Goal: Complete application form

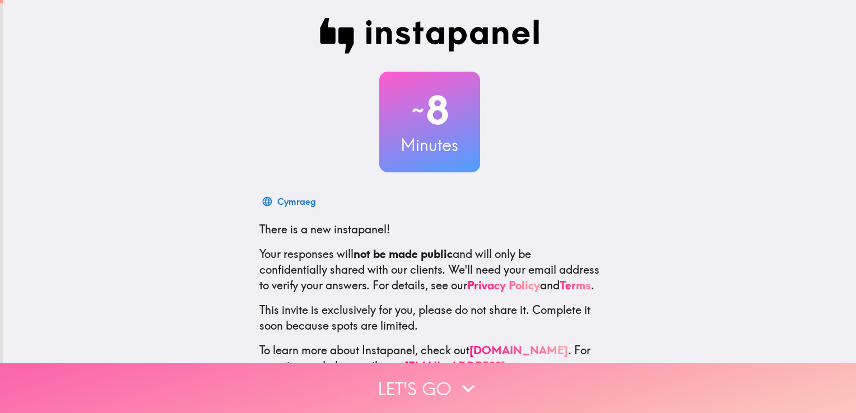
click at [418, 384] on button "Let's go" at bounding box center [428, 389] width 856 height 50
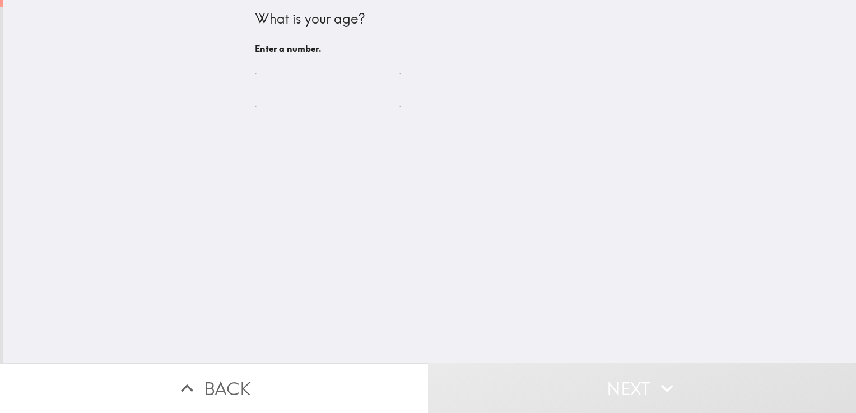
click at [313, 95] on input "number" at bounding box center [328, 90] width 146 height 35
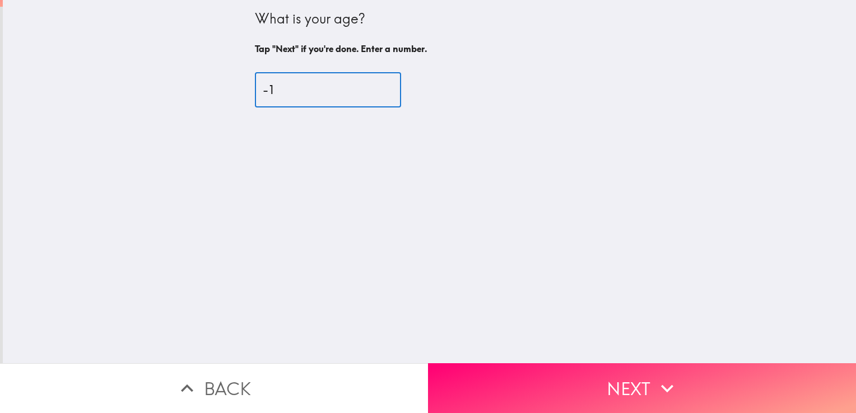
click at [373, 92] on input "-1" at bounding box center [328, 90] width 146 height 35
type input "0"
click at [374, 83] on input "0" at bounding box center [328, 90] width 146 height 35
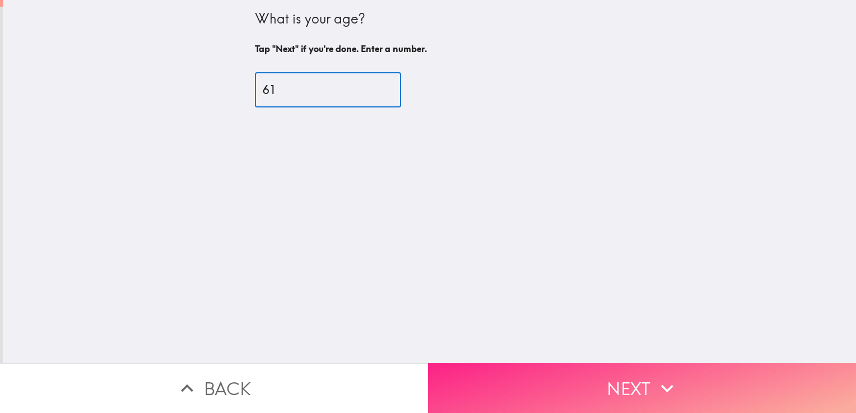
type input "61"
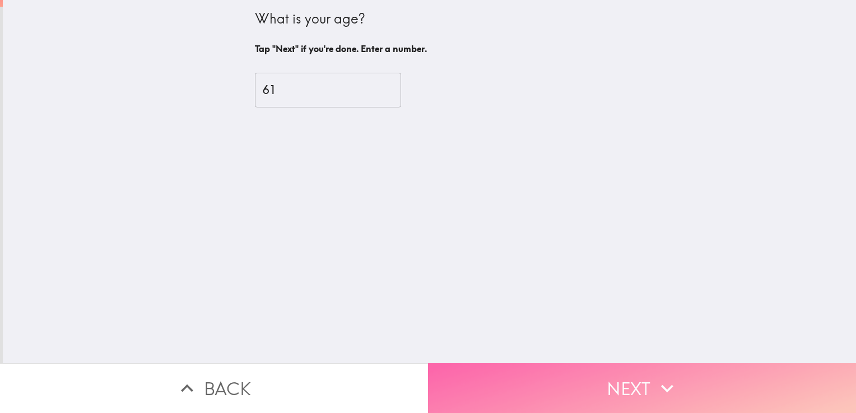
click at [664, 376] on icon "button" at bounding box center [667, 388] width 25 height 25
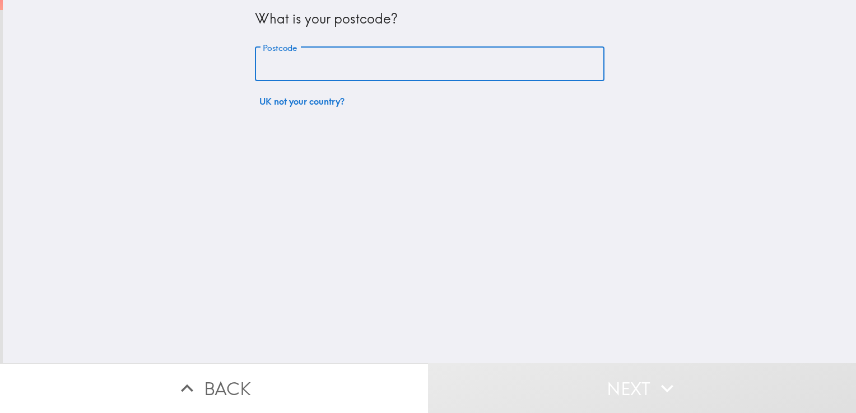
click at [341, 55] on input "Postcode" at bounding box center [430, 64] width 350 height 35
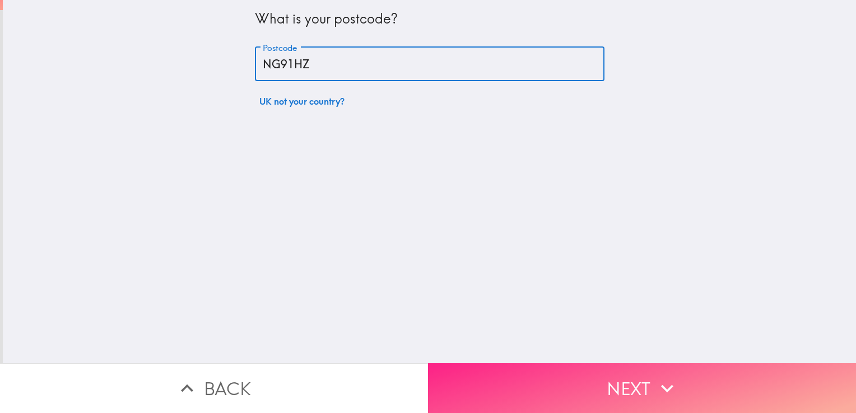
type input "NG91HZ"
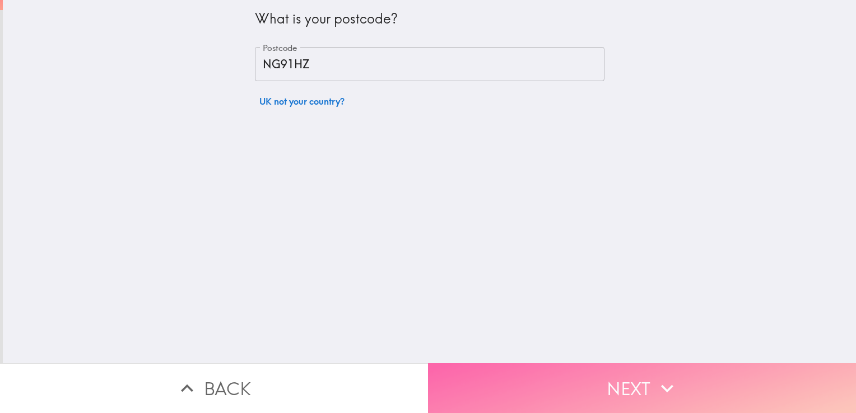
click at [773, 382] on button "Next" at bounding box center [642, 389] width 428 height 50
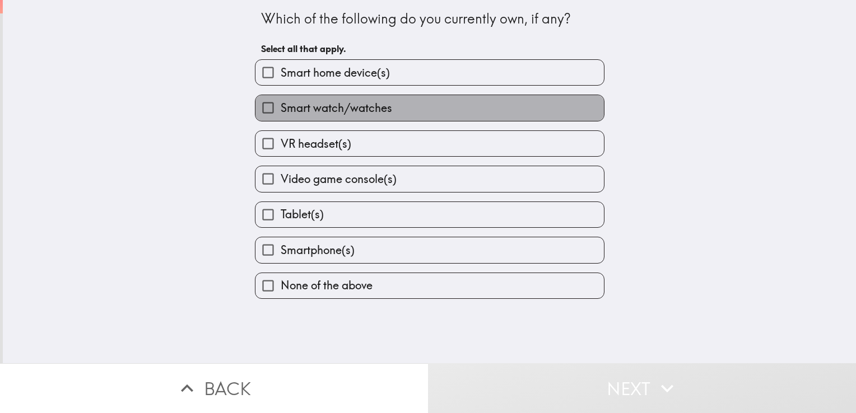
click at [472, 104] on label "Smart watch/watches" at bounding box center [429, 107] width 348 height 25
click at [281, 104] on input "Smart watch/watches" at bounding box center [267, 107] width 25 height 25
checkbox input "true"
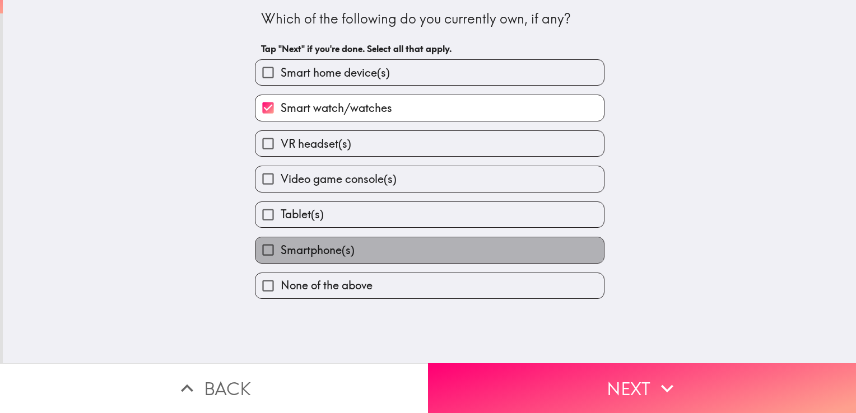
click at [499, 259] on label "Smartphone(s)" at bounding box center [429, 250] width 348 height 25
click at [281, 259] on input "Smartphone(s)" at bounding box center [267, 250] width 25 height 25
checkbox input "true"
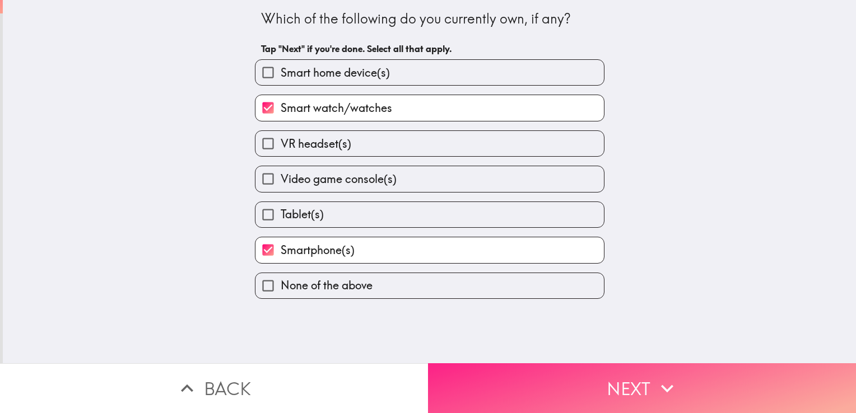
click at [636, 392] on button "Next" at bounding box center [642, 389] width 428 height 50
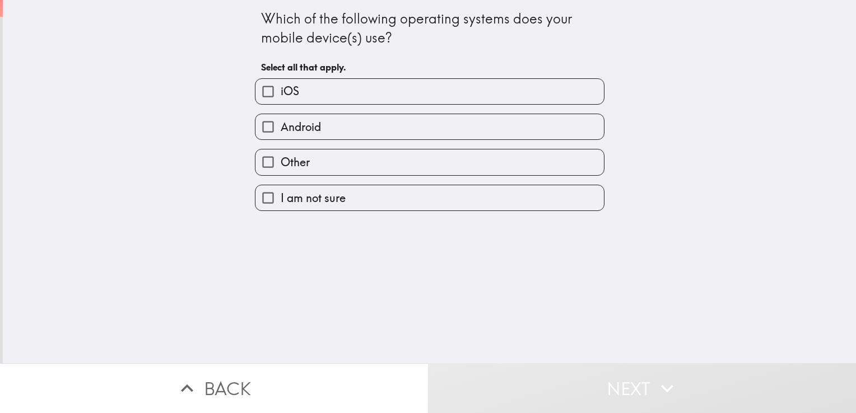
click at [359, 129] on label "Android" at bounding box center [429, 126] width 348 height 25
click at [281, 129] on input "Android" at bounding box center [267, 126] width 25 height 25
checkbox input "true"
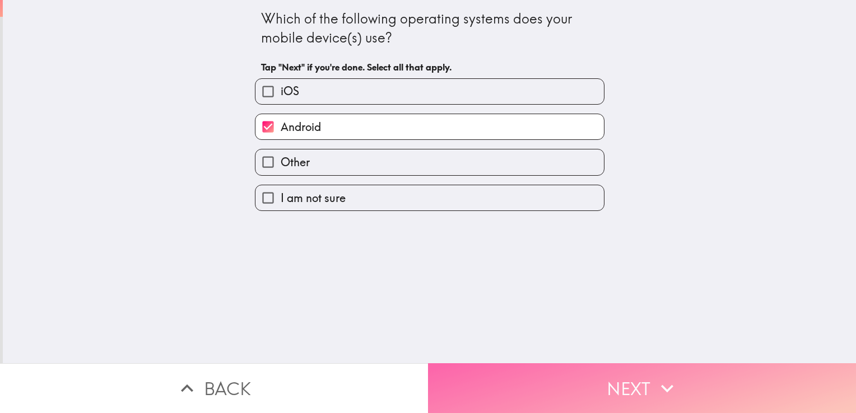
click at [651, 393] on button "Next" at bounding box center [642, 389] width 428 height 50
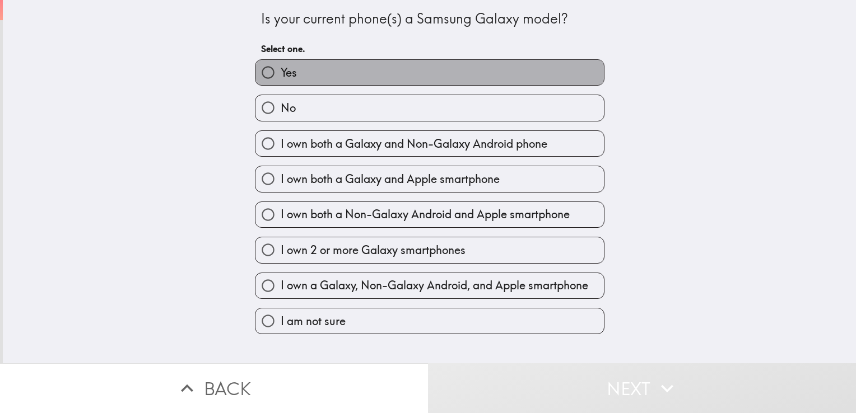
click at [361, 62] on label "Yes" at bounding box center [429, 72] width 348 height 25
click at [281, 62] on input "Yes" at bounding box center [267, 72] width 25 height 25
radio input "true"
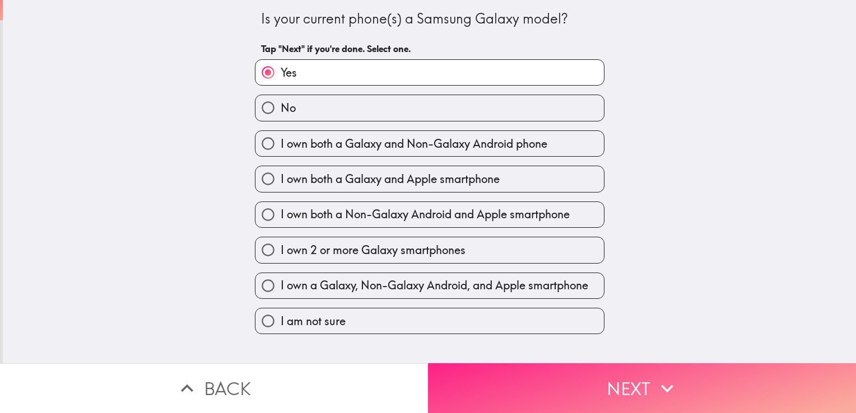
click at [619, 384] on button "Next" at bounding box center [642, 389] width 428 height 50
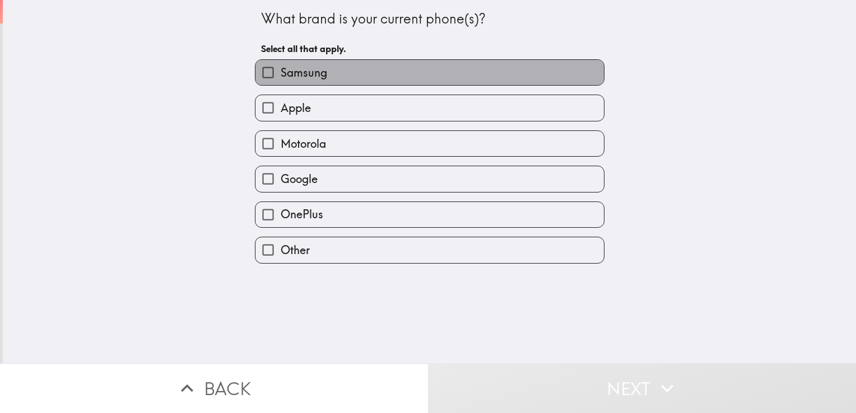
click at [360, 66] on label "Samsung" at bounding box center [429, 72] width 348 height 25
click at [281, 66] on input "Samsung" at bounding box center [267, 72] width 25 height 25
checkbox input "true"
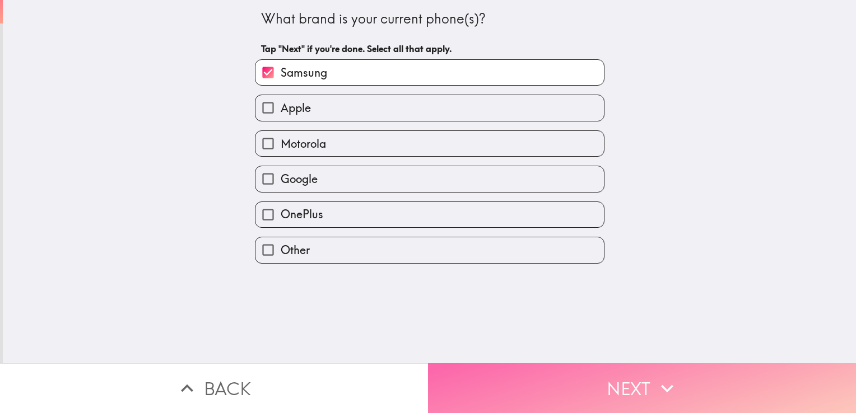
click at [585, 366] on button "Next" at bounding box center [642, 389] width 428 height 50
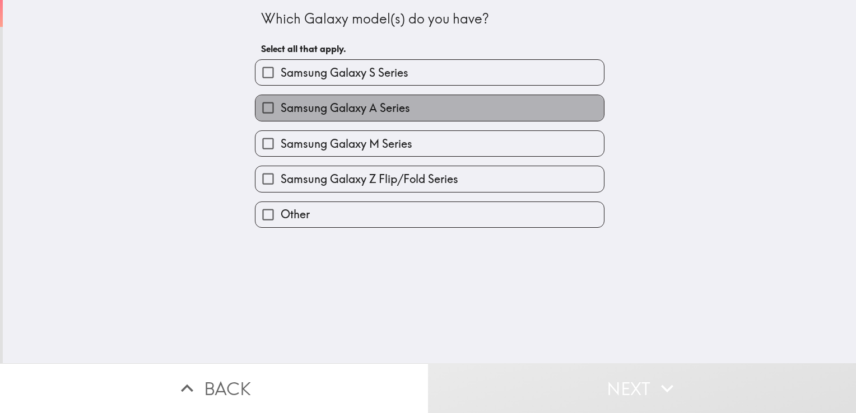
click at [403, 102] on label "Samsung Galaxy A Series" at bounding box center [429, 107] width 348 height 25
click at [281, 102] on input "Samsung Galaxy A Series" at bounding box center [267, 107] width 25 height 25
checkbox input "true"
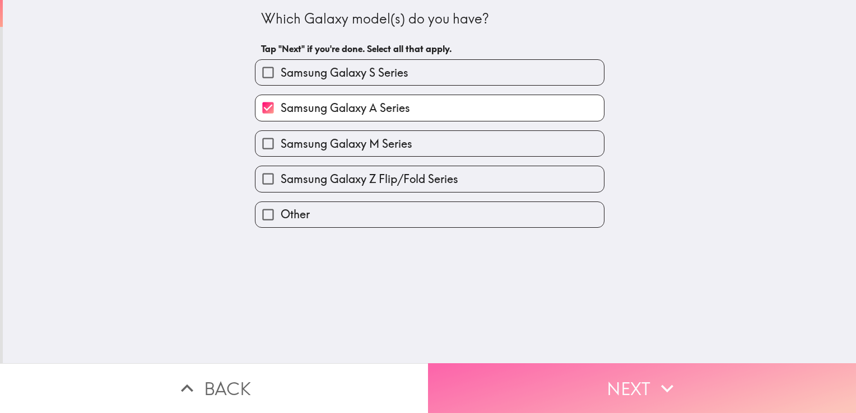
click at [602, 367] on button "Next" at bounding box center [642, 389] width 428 height 50
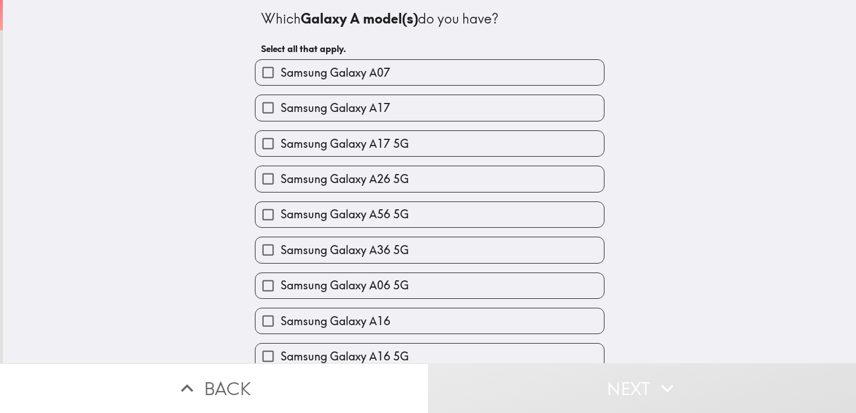
click at [515, 316] on label "Samsung Galaxy A16" at bounding box center [429, 321] width 348 height 25
click at [281, 316] on input "Samsung Galaxy A16" at bounding box center [267, 321] width 25 height 25
checkbox input "true"
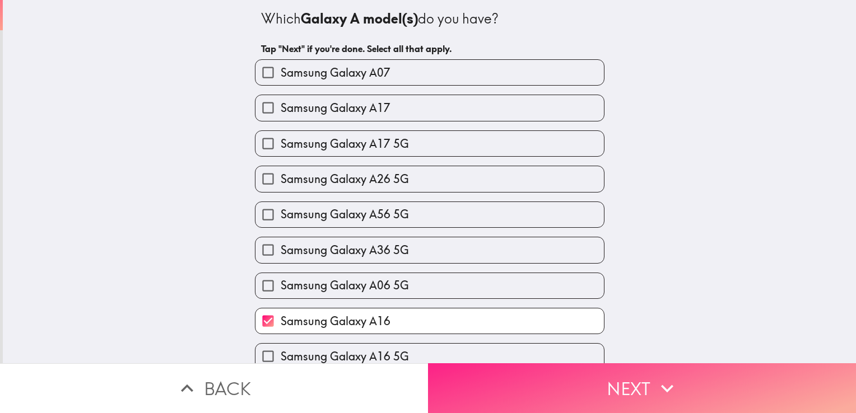
click at [630, 370] on button "Next" at bounding box center [642, 389] width 428 height 50
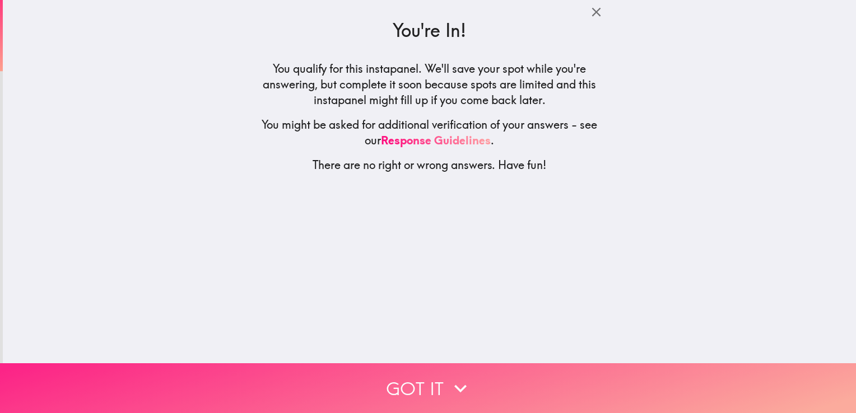
click at [513, 382] on button "Got it" at bounding box center [428, 389] width 856 height 50
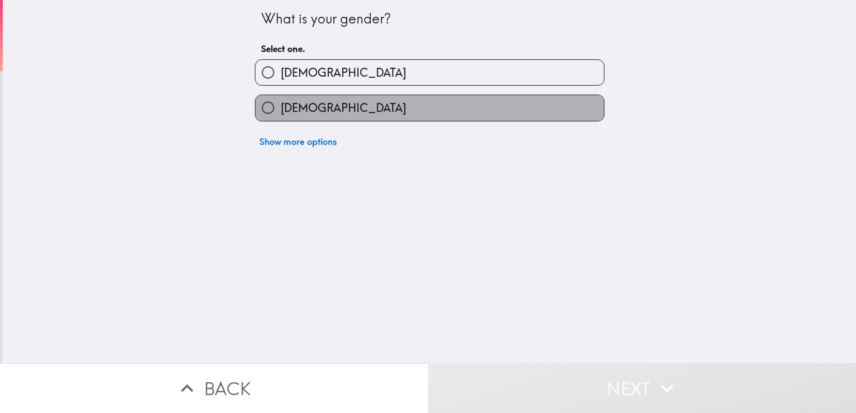
click at [401, 108] on label "[DEMOGRAPHIC_DATA]" at bounding box center [429, 107] width 348 height 25
click at [281, 108] on input "[DEMOGRAPHIC_DATA]" at bounding box center [267, 107] width 25 height 25
radio input "true"
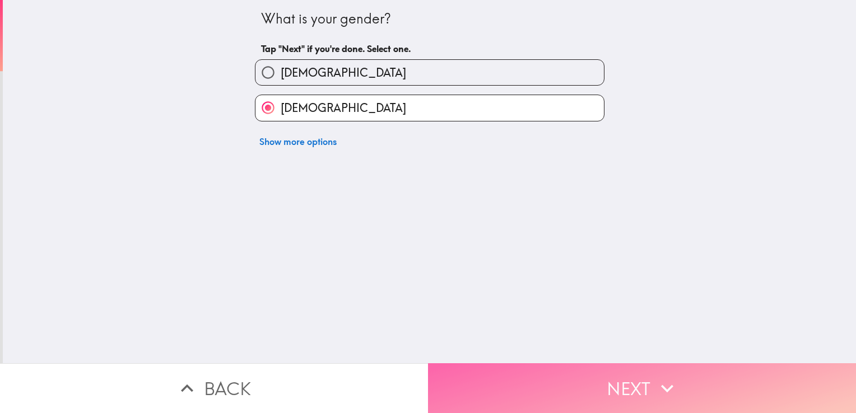
click at [599, 384] on button "Next" at bounding box center [642, 389] width 428 height 50
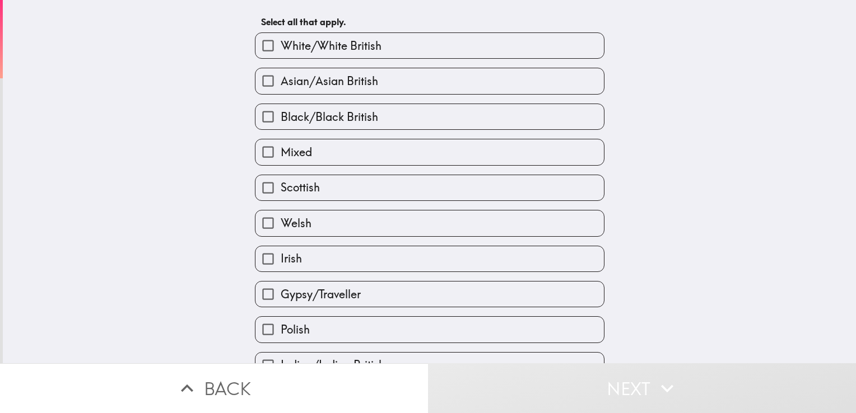
scroll to position [26, 0]
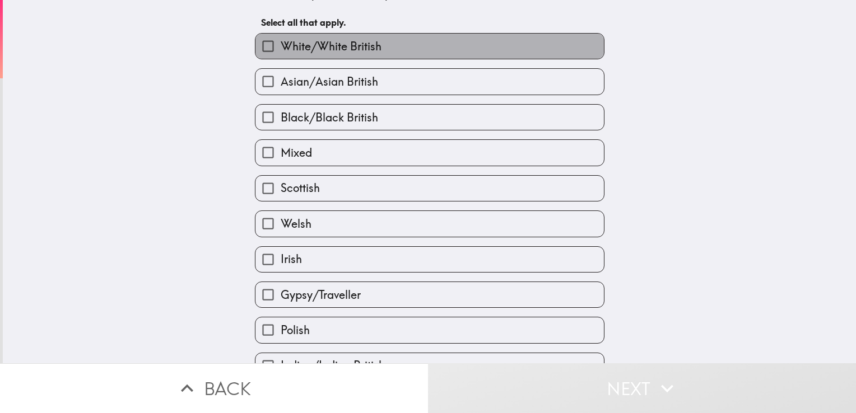
click at [465, 45] on label "White/White British" at bounding box center [429, 46] width 348 height 25
click at [281, 45] on input "White/White British" at bounding box center [267, 46] width 25 height 25
checkbox input "true"
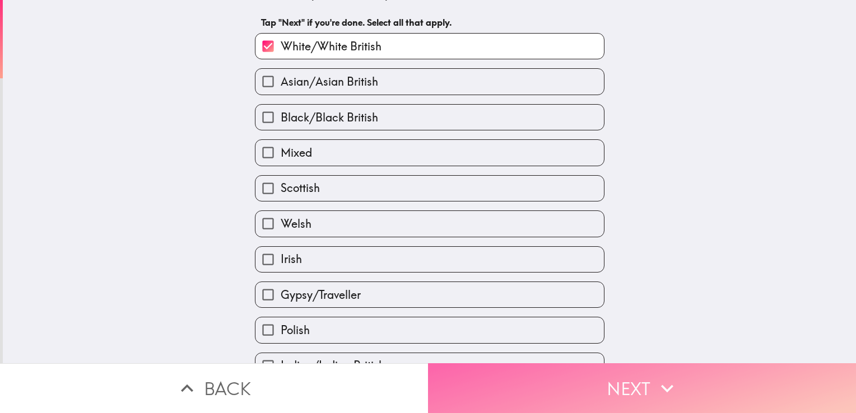
click at [678, 379] on button "Next" at bounding box center [642, 389] width 428 height 50
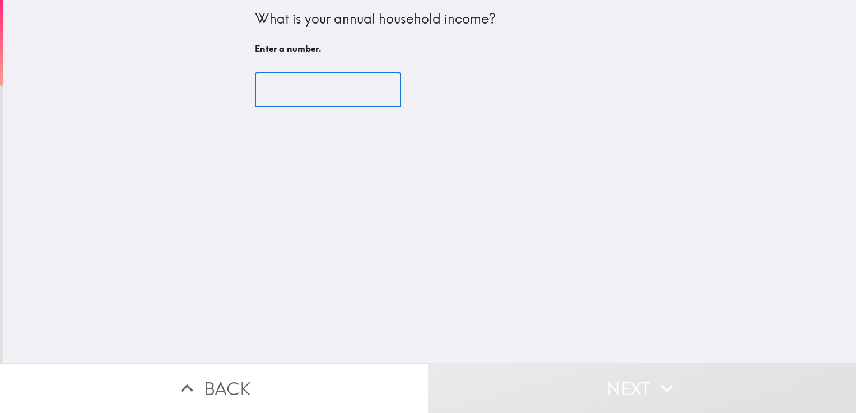
click at [291, 83] on input "number" at bounding box center [328, 90] width 146 height 35
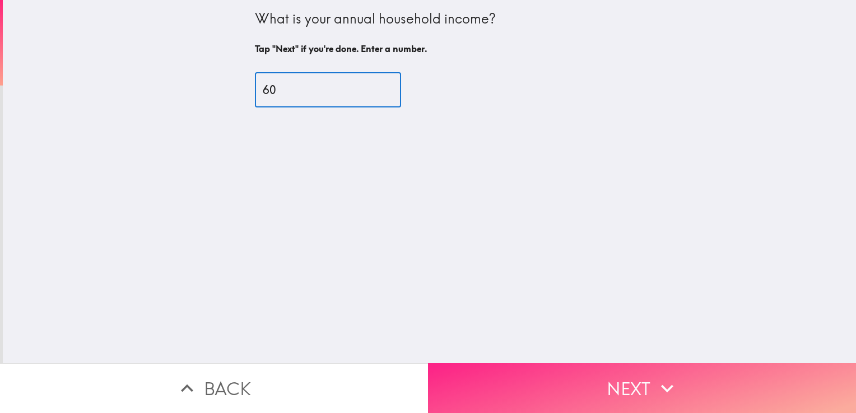
type input "60"
click at [658, 376] on icon "button" at bounding box center [667, 388] width 25 height 25
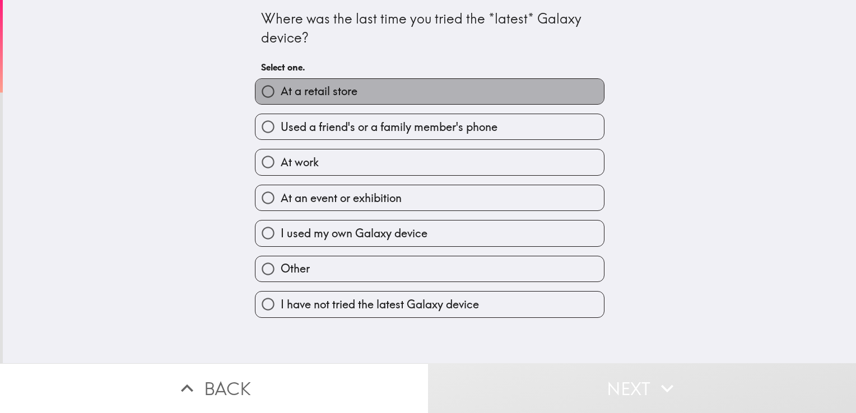
click at [366, 92] on label "At a retail store" at bounding box center [429, 91] width 348 height 25
click at [281, 92] on input "At a retail store" at bounding box center [267, 91] width 25 height 25
radio input "true"
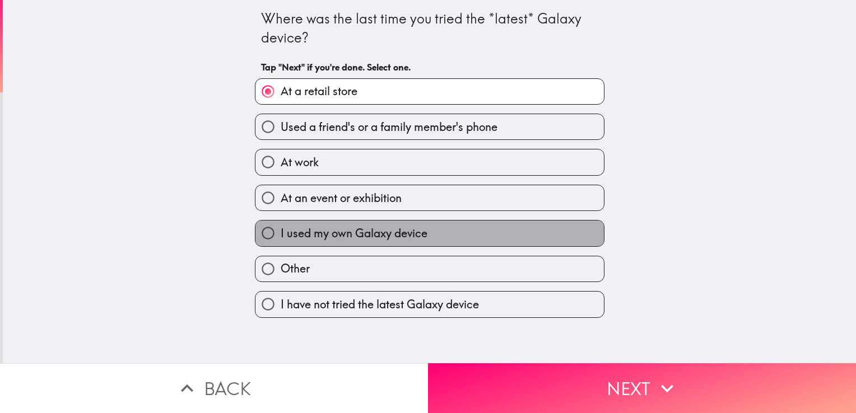
click at [422, 231] on label "I used my own Galaxy device" at bounding box center [429, 233] width 348 height 25
click at [281, 231] on input "I used my own Galaxy device" at bounding box center [267, 233] width 25 height 25
radio input "true"
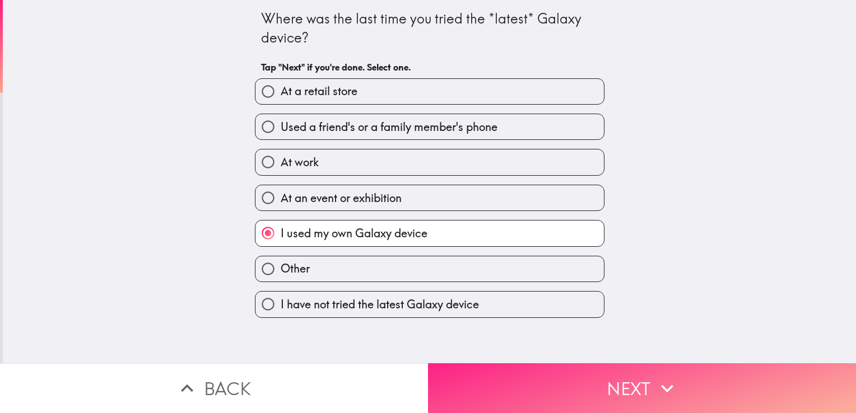
click at [576, 389] on button "Next" at bounding box center [642, 389] width 428 height 50
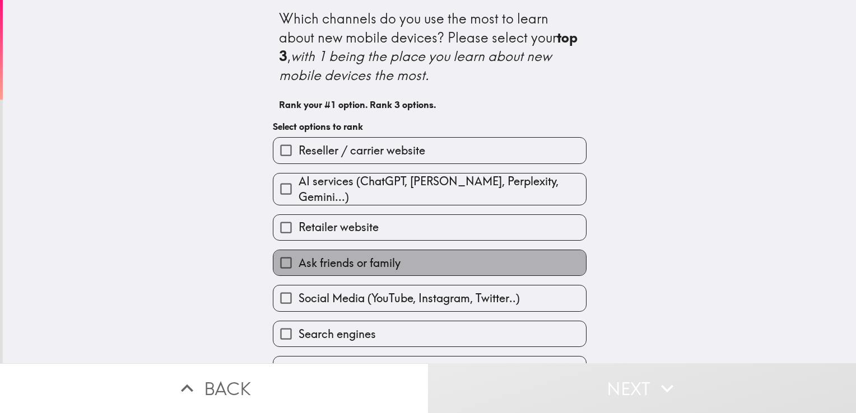
click at [367, 255] on span "Ask friends or family" at bounding box center [350, 263] width 102 height 16
click at [299, 250] on input "Ask friends or family" at bounding box center [285, 262] width 25 height 25
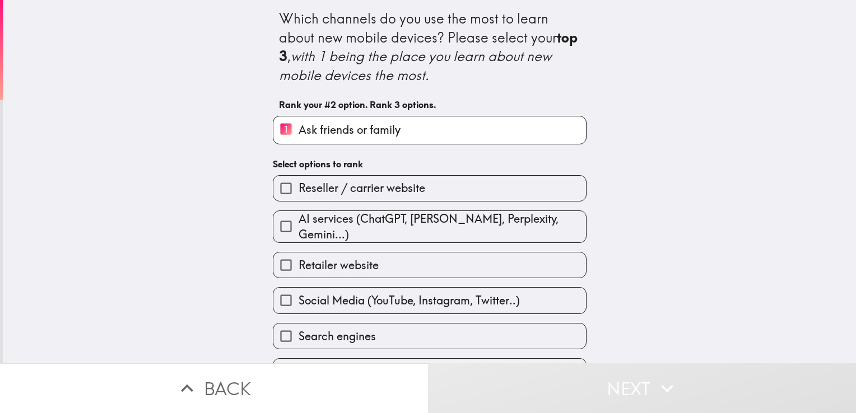
drag, startPoint x: 840, startPoint y: 242, endPoint x: 847, endPoint y: 324, distance: 82.1
click at [847, 324] on div "Which channels do you use the most to learn about new mobile devices? Please se…" at bounding box center [429, 182] width 853 height 364
drag, startPoint x: 752, startPoint y: 251, endPoint x: 735, endPoint y: 146, distance: 106.7
click at [735, 146] on div "Which channels do you use the most to learn about new mobile devices? Please se…" at bounding box center [429, 182] width 853 height 364
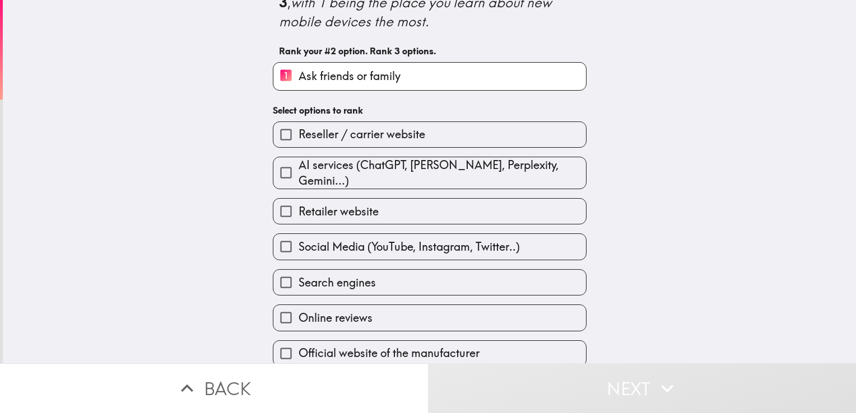
scroll to position [58, 0]
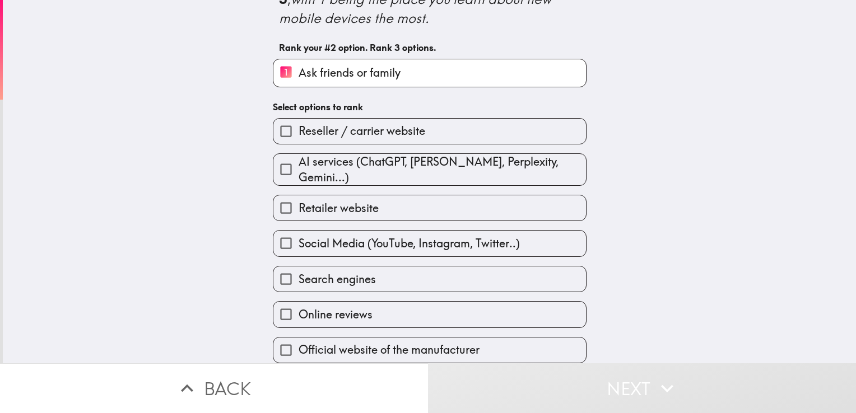
click at [443, 267] on label "Search engines" at bounding box center [429, 279] width 313 height 25
click at [299, 267] on input "Search engines" at bounding box center [285, 279] width 25 height 25
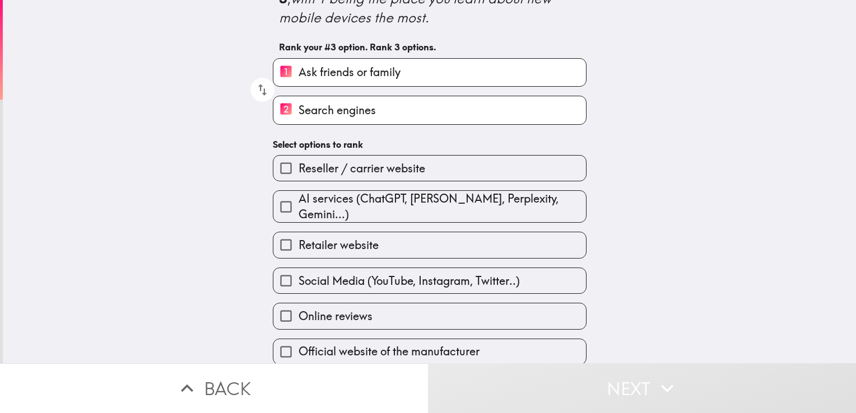
click at [688, 384] on button "Next" at bounding box center [642, 389] width 428 height 50
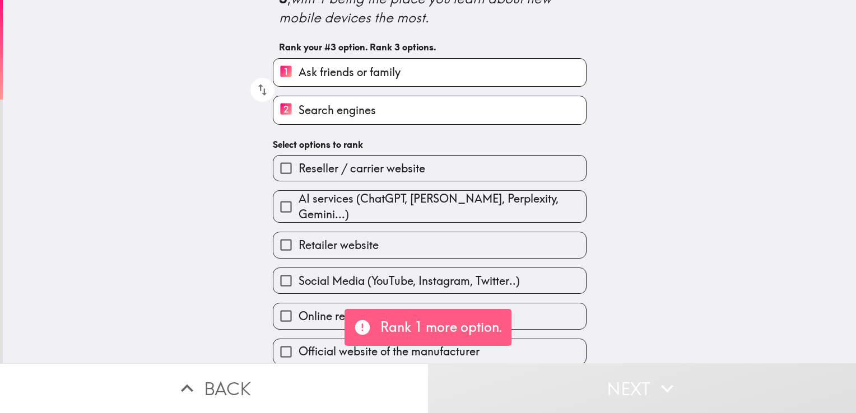
click at [288, 306] on input "Online reviews" at bounding box center [285, 316] width 25 height 25
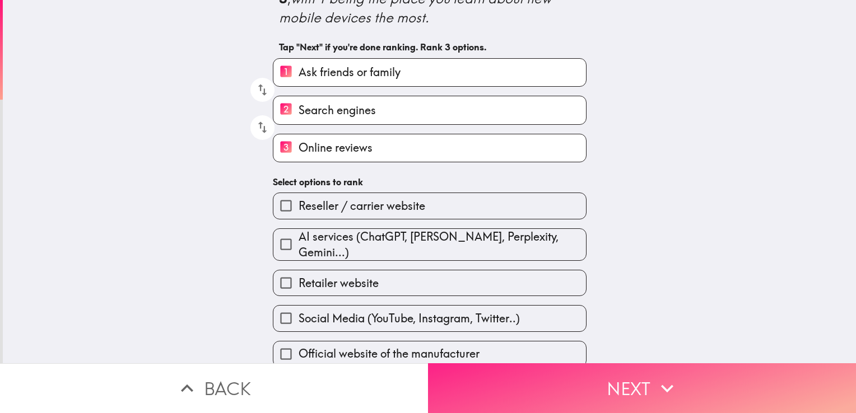
click at [560, 375] on button "Next" at bounding box center [642, 389] width 428 height 50
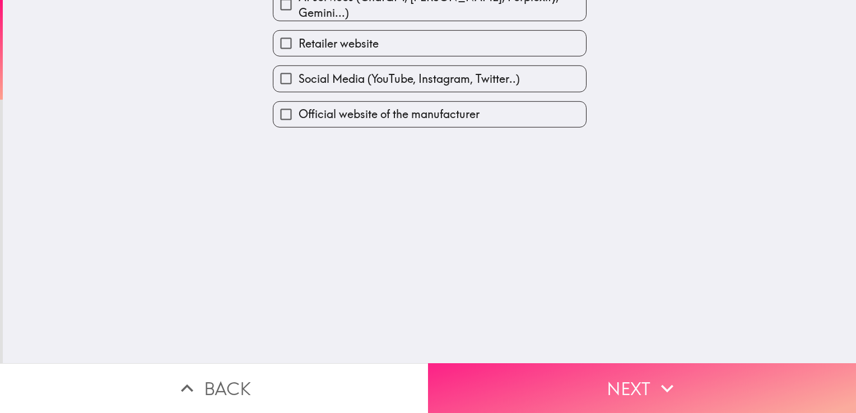
scroll to position [0, 0]
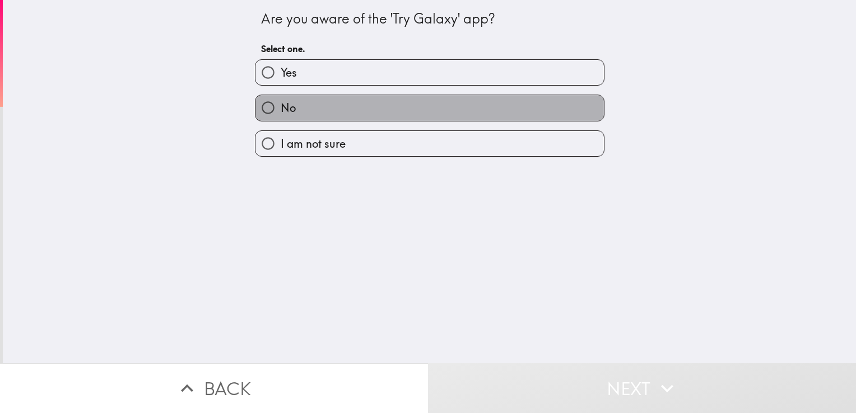
click at [368, 111] on label "No" at bounding box center [429, 107] width 348 height 25
click at [281, 111] on input "No" at bounding box center [267, 107] width 25 height 25
radio input "true"
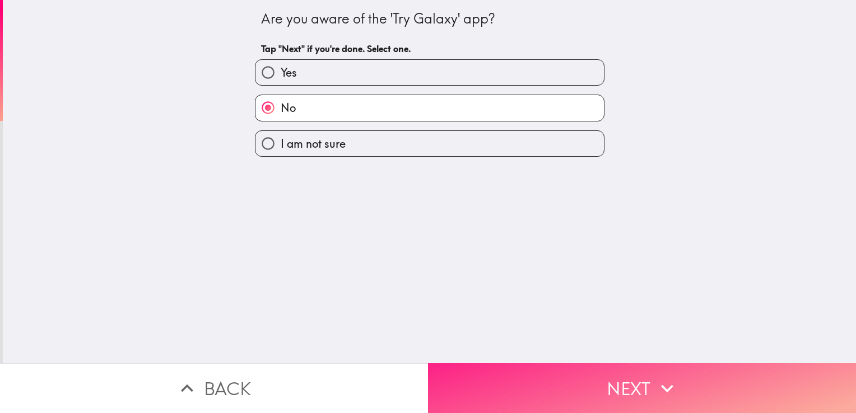
click at [615, 371] on button "Next" at bounding box center [642, 389] width 428 height 50
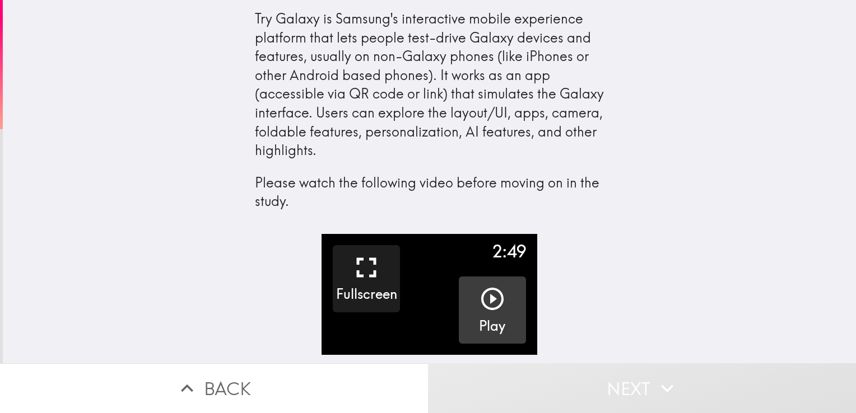
click at [489, 301] on icon "button" at bounding box center [492, 299] width 27 height 27
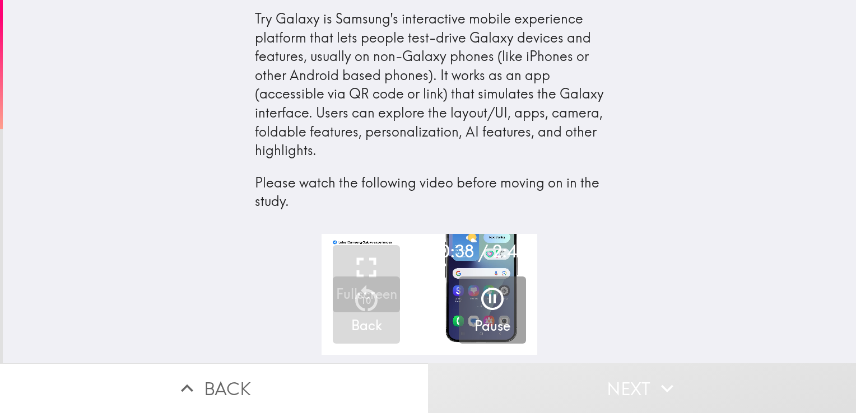
click at [608, 248] on div "0:38 / 2:49 Fullscreen 10 Back Pause" at bounding box center [429, 298] width 853 height 129
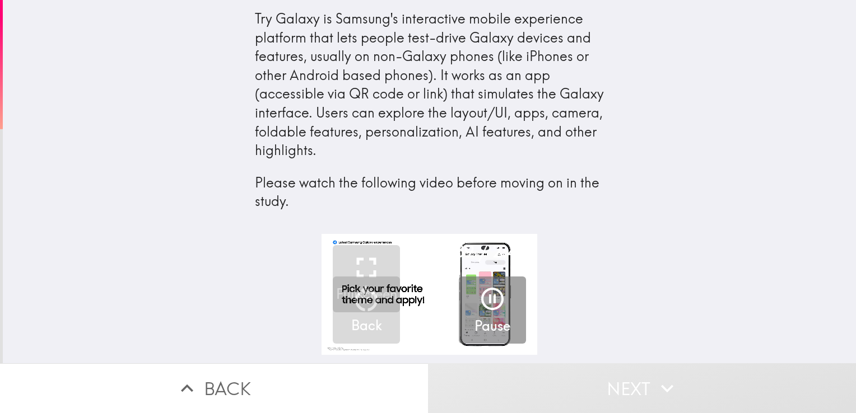
click at [639, 376] on button "Next" at bounding box center [642, 389] width 428 height 50
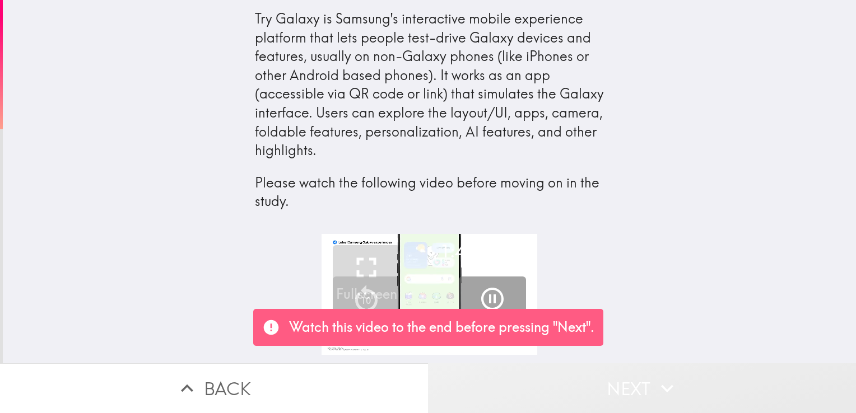
click at [631, 370] on button "Next" at bounding box center [642, 389] width 428 height 50
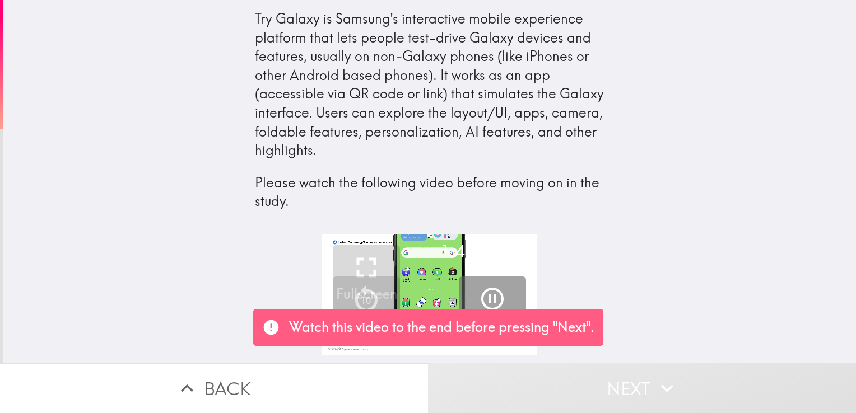
click at [626, 239] on div "1:41 / 2:49 Fullscreen 10 Back Pause" at bounding box center [429, 298] width 853 height 129
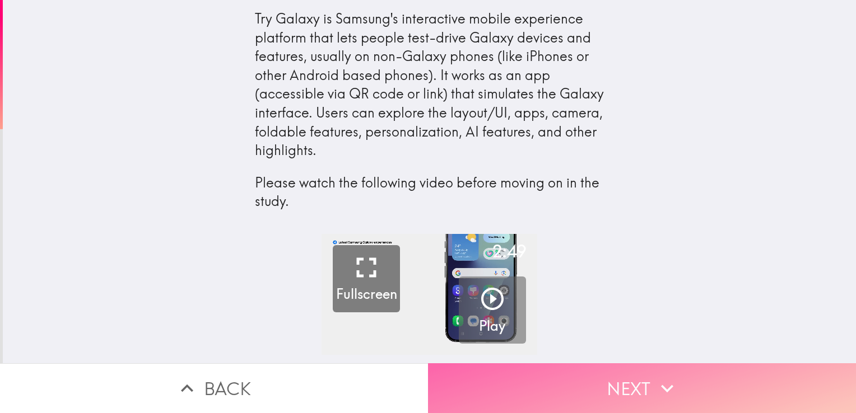
click at [607, 371] on button "Next" at bounding box center [642, 389] width 428 height 50
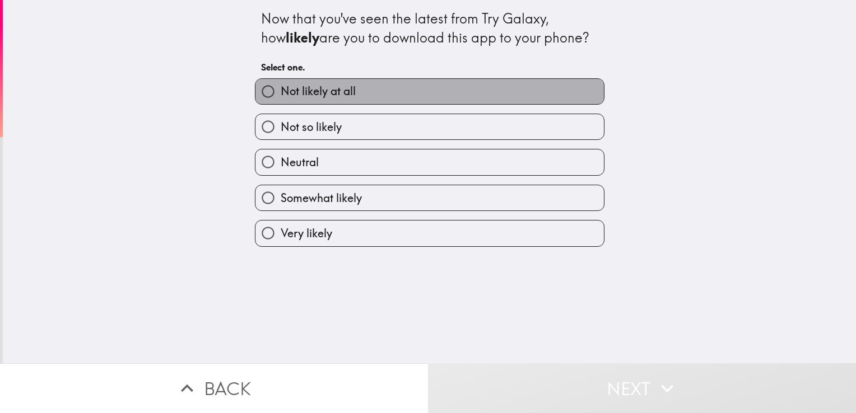
click at [341, 92] on span "Not likely at all" at bounding box center [318, 91] width 75 height 16
click at [281, 92] on input "Not likely at all" at bounding box center [267, 91] width 25 height 25
radio input "true"
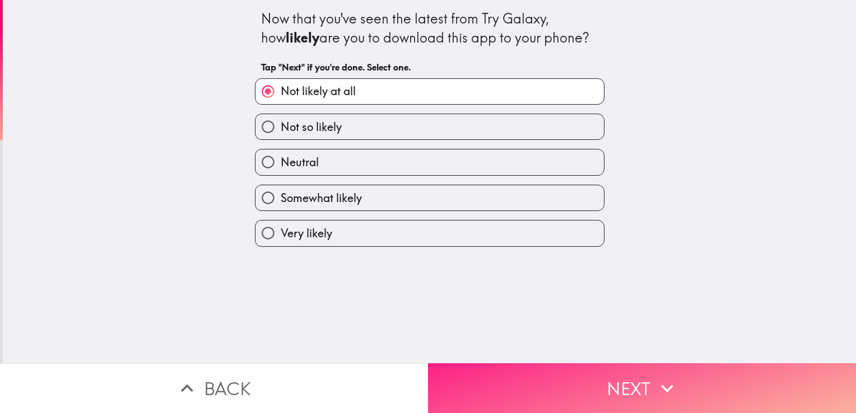
click at [592, 381] on button "Next" at bounding box center [642, 389] width 428 height 50
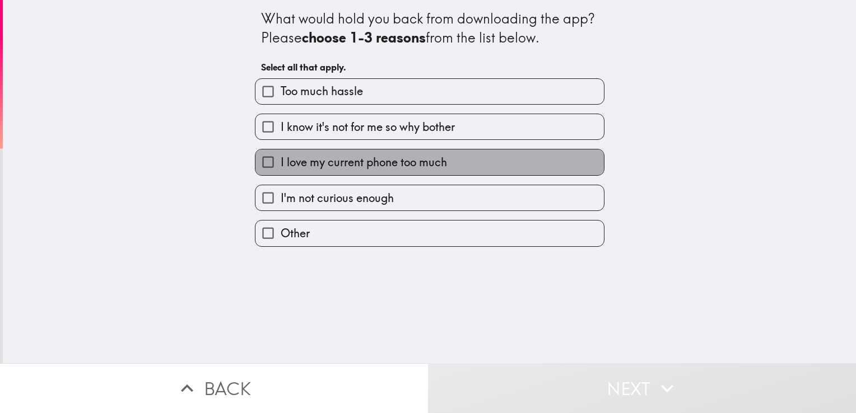
click at [419, 155] on span "I love my current phone too much" at bounding box center [364, 163] width 166 height 16
click at [281, 155] on input "I love my current phone too much" at bounding box center [267, 162] width 25 height 25
checkbox input "true"
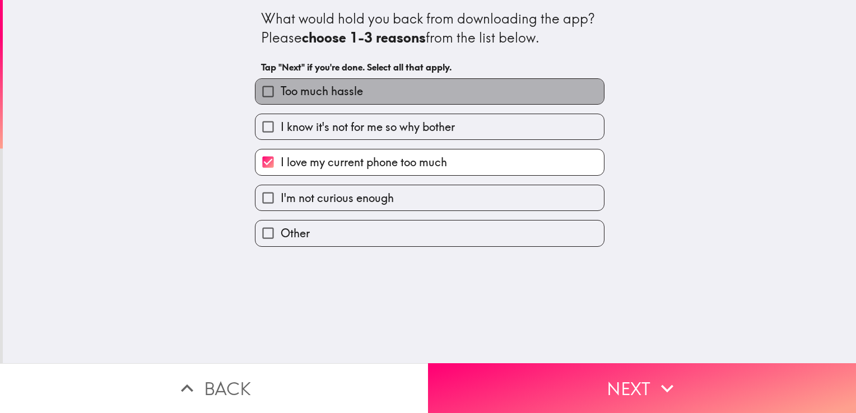
click at [366, 89] on label "Too much hassle" at bounding box center [429, 91] width 348 height 25
click at [281, 89] on input "Too much hassle" at bounding box center [267, 91] width 25 height 25
checkbox input "true"
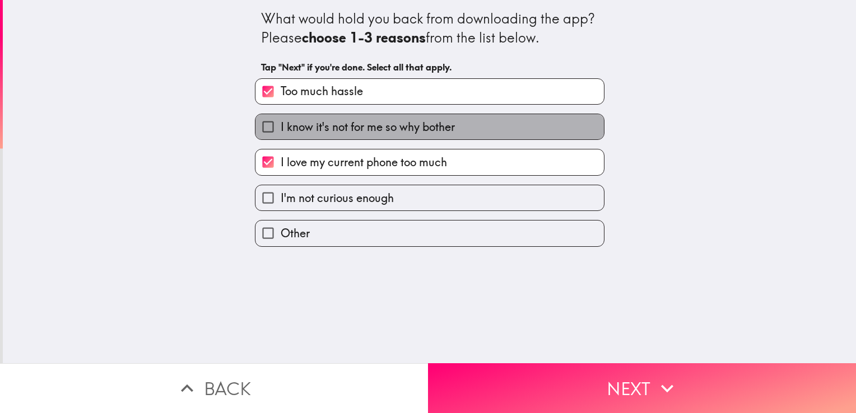
click at [394, 123] on span "I know it's not for me so why bother" at bounding box center [368, 127] width 174 height 16
click at [281, 123] on input "I know it's not for me so why bother" at bounding box center [267, 126] width 25 height 25
checkbox input "true"
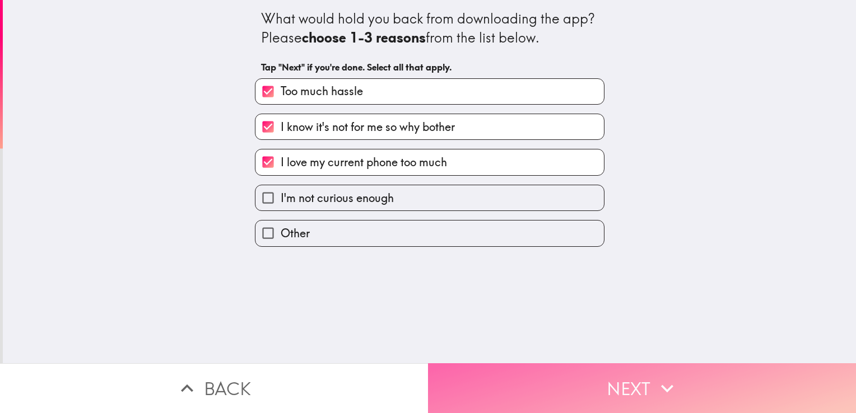
click at [603, 375] on button "Next" at bounding box center [642, 389] width 428 height 50
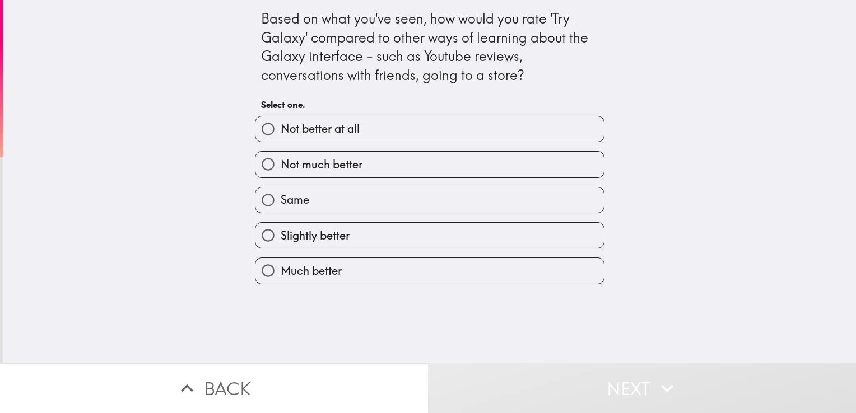
click at [338, 267] on label "Much better" at bounding box center [429, 270] width 348 height 25
click at [281, 267] on input "Much better" at bounding box center [267, 270] width 25 height 25
radio input "true"
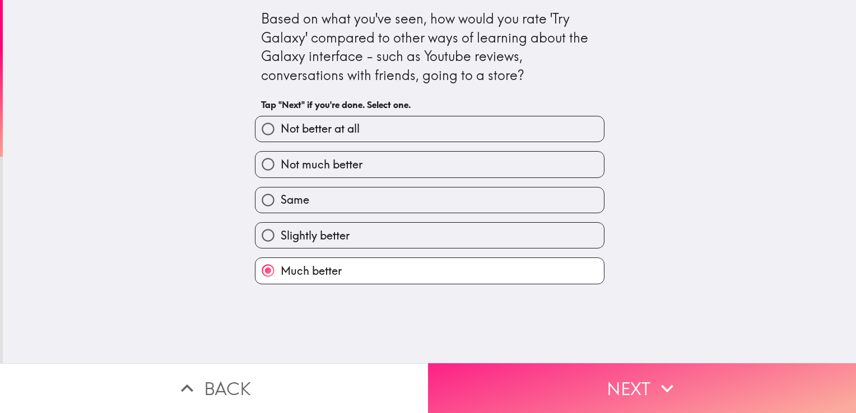
click at [594, 380] on button "Next" at bounding box center [642, 389] width 428 height 50
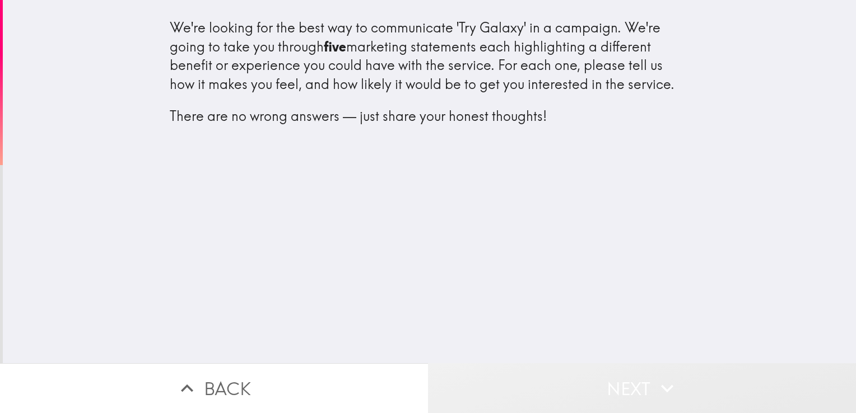
click at [549, 372] on button "Next" at bounding box center [642, 389] width 428 height 50
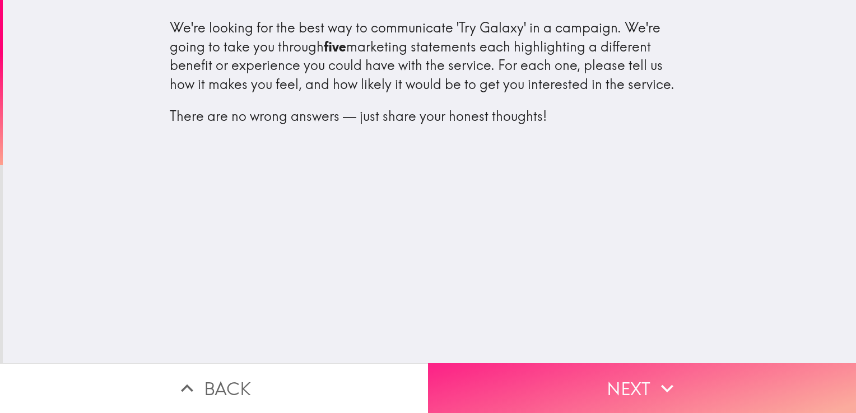
click at [598, 373] on button "Next" at bounding box center [642, 389] width 428 height 50
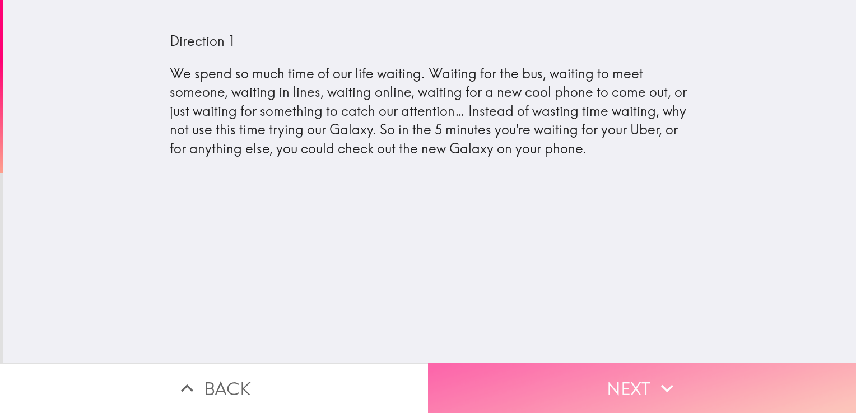
click at [594, 369] on button "Next" at bounding box center [642, 389] width 428 height 50
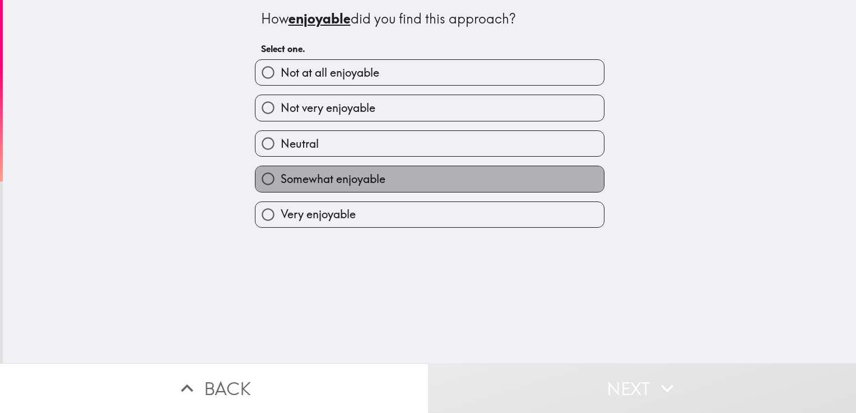
click at [412, 178] on label "Somewhat enjoyable" at bounding box center [429, 178] width 348 height 25
click at [281, 178] on input "Somewhat enjoyable" at bounding box center [267, 178] width 25 height 25
radio input "true"
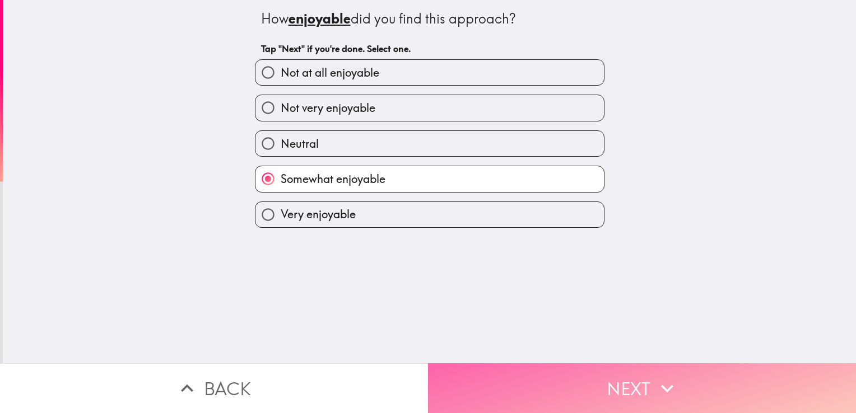
click at [574, 391] on button "Next" at bounding box center [642, 389] width 428 height 50
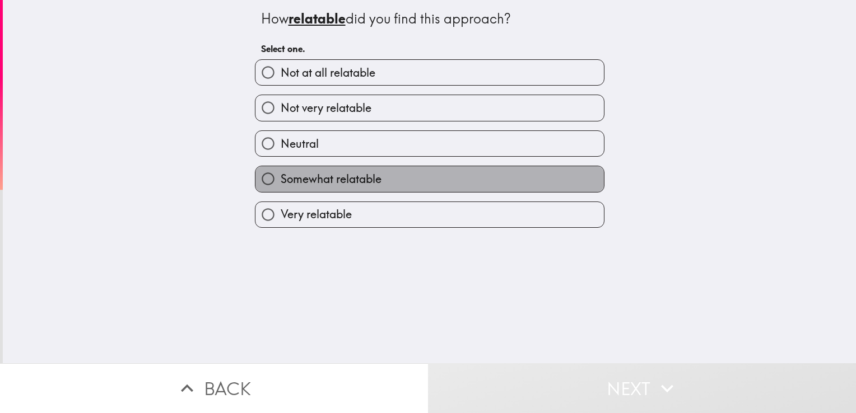
click at [389, 184] on label "Somewhat relatable" at bounding box center [429, 178] width 348 height 25
click at [281, 184] on input "Somewhat relatable" at bounding box center [267, 178] width 25 height 25
radio input "true"
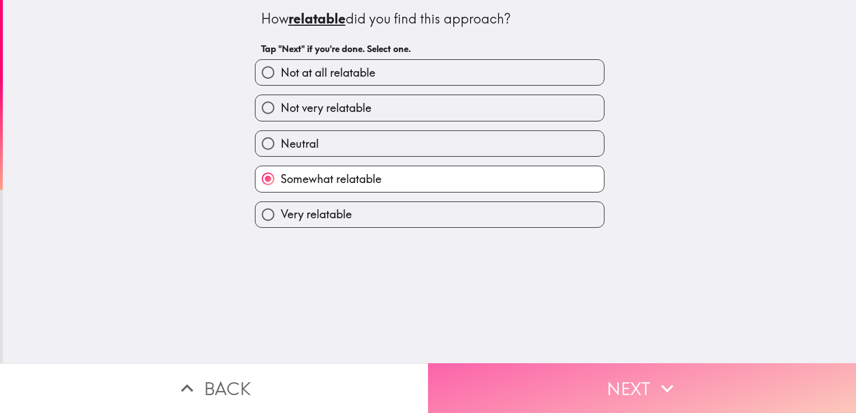
click at [553, 375] on button "Next" at bounding box center [642, 389] width 428 height 50
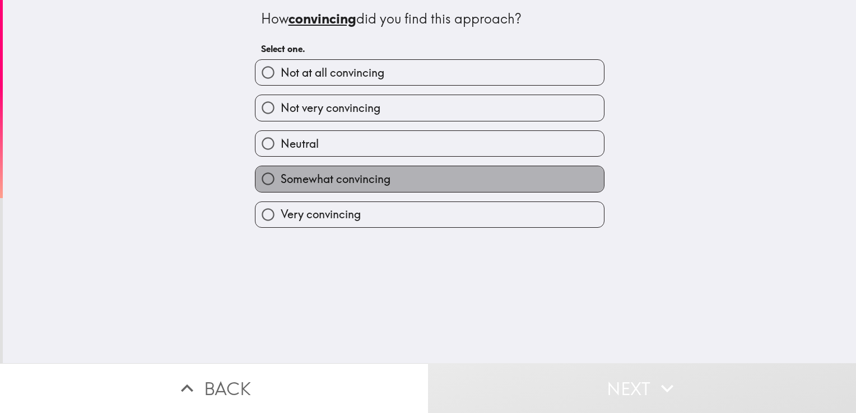
click at [365, 183] on span "Somewhat convincing" at bounding box center [336, 179] width 110 height 16
click at [281, 183] on input "Somewhat convincing" at bounding box center [267, 178] width 25 height 25
radio input "true"
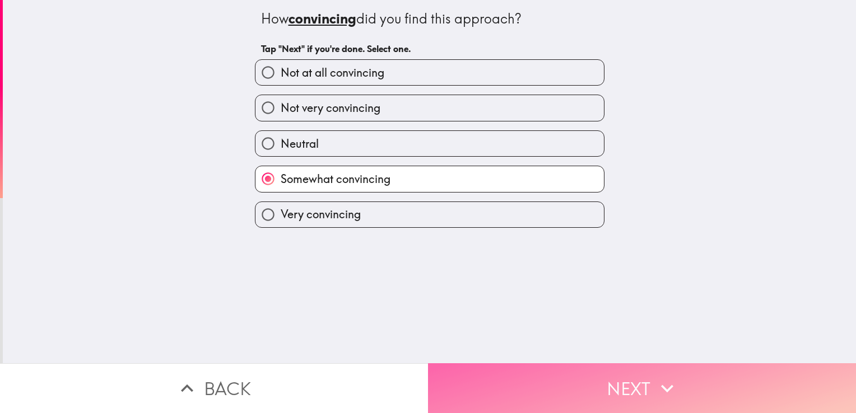
click at [556, 379] on button "Next" at bounding box center [642, 389] width 428 height 50
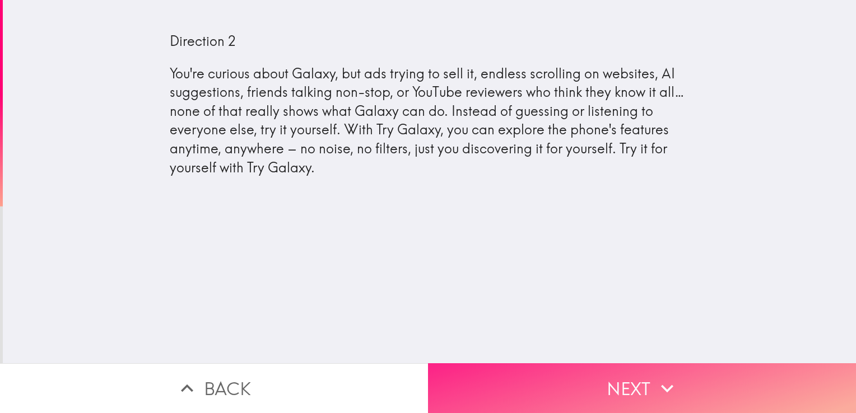
click at [568, 367] on button "Next" at bounding box center [642, 389] width 428 height 50
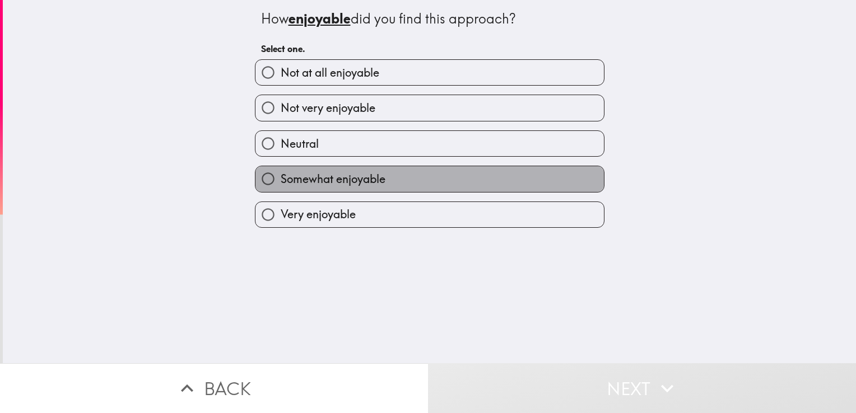
click at [441, 189] on label "Somewhat enjoyable" at bounding box center [429, 178] width 348 height 25
click at [281, 189] on input "Somewhat enjoyable" at bounding box center [267, 178] width 25 height 25
radio input "true"
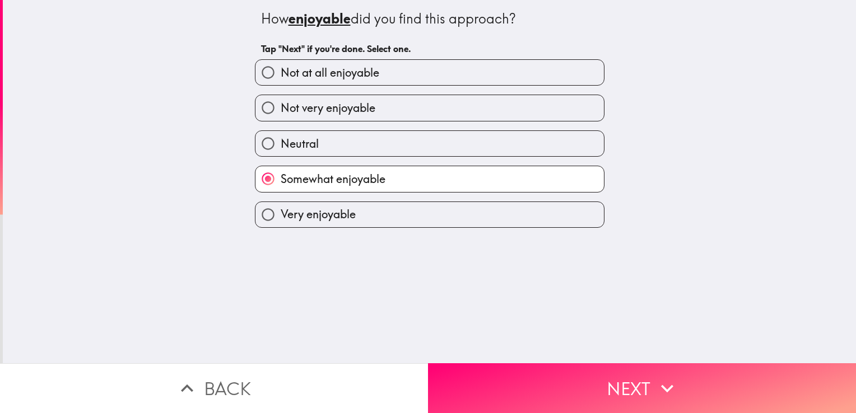
click at [440, 213] on label "Very enjoyable" at bounding box center [429, 214] width 348 height 25
click at [281, 213] on input "Very enjoyable" at bounding box center [267, 214] width 25 height 25
radio input "true"
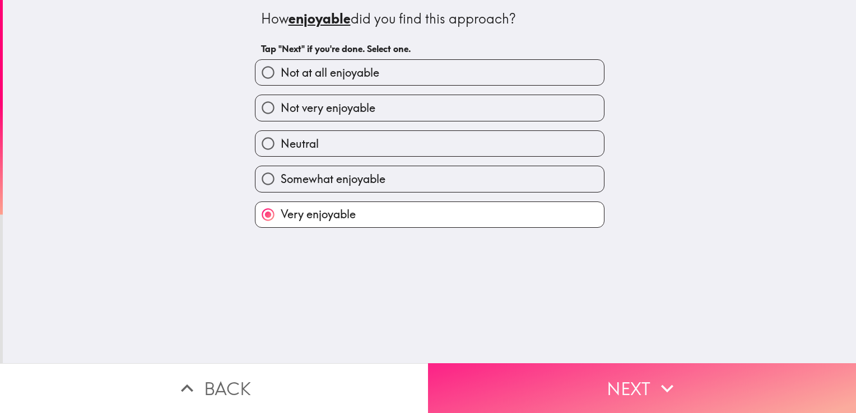
click at [565, 373] on button "Next" at bounding box center [642, 389] width 428 height 50
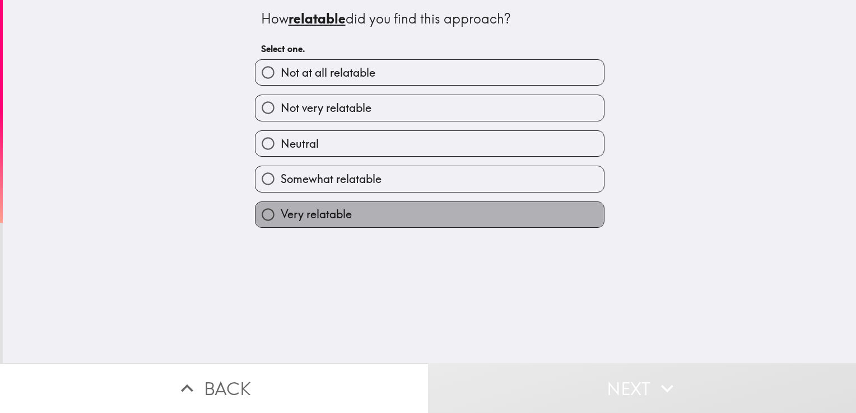
click at [419, 206] on label "Very relatable" at bounding box center [429, 214] width 348 height 25
click at [281, 206] on input "Very relatable" at bounding box center [267, 214] width 25 height 25
radio input "true"
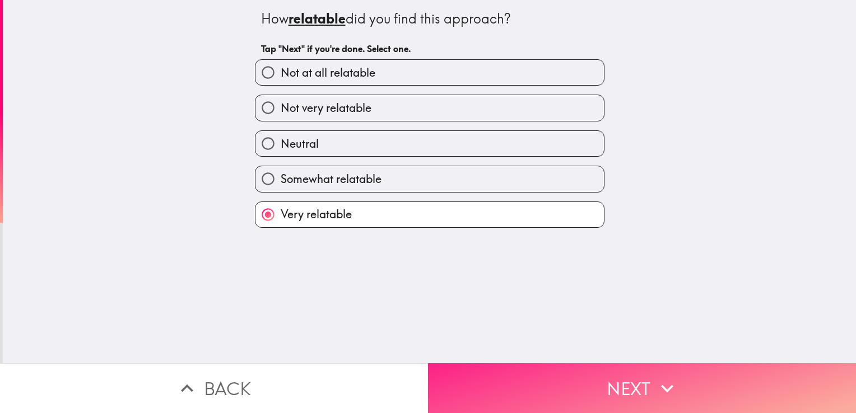
click at [576, 387] on button "Next" at bounding box center [642, 389] width 428 height 50
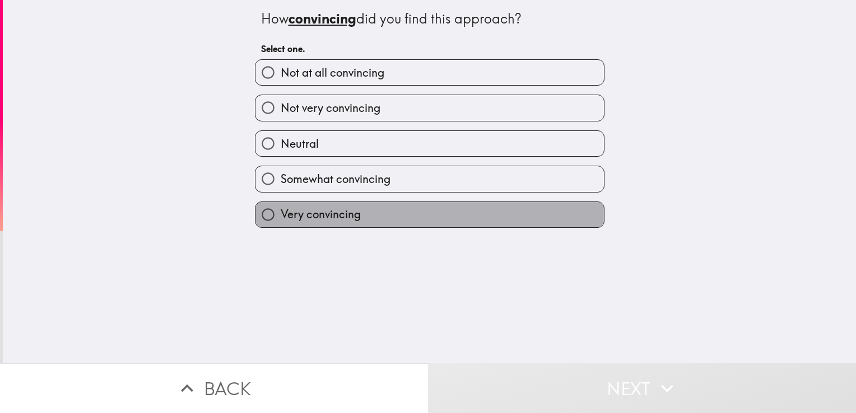
click at [328, 204] on label "Very convincing" at bounding box center [429, 214] width 348 height 25
click at [281, 204] on input "Very convincing" at bounding box center [267, 214] width 25 height 25
radio input "true"
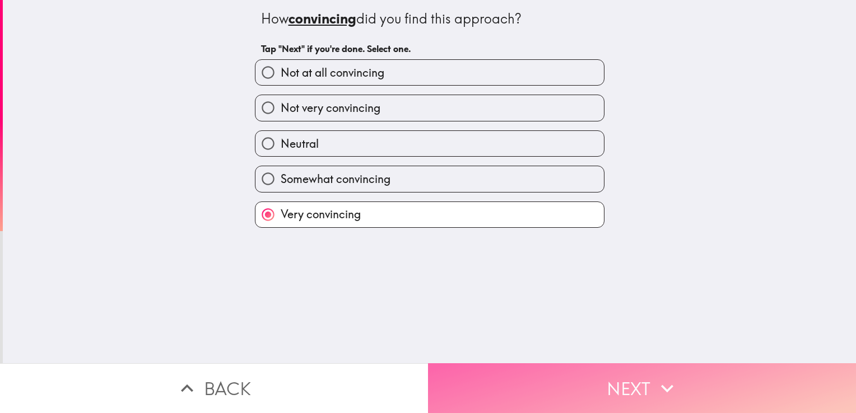
click at [576, 371] on button "Next" at bounding box center [642, 389] width 428 height 50
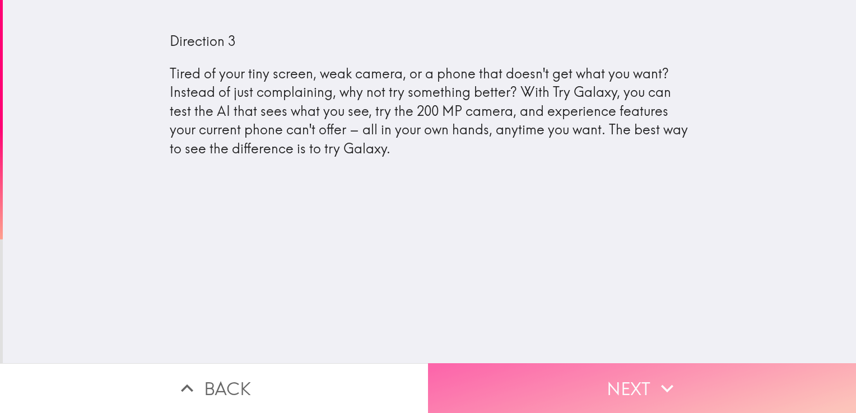
click at [641, 383] on button "Next" at bounding box center [642, 389] width 428 height 50
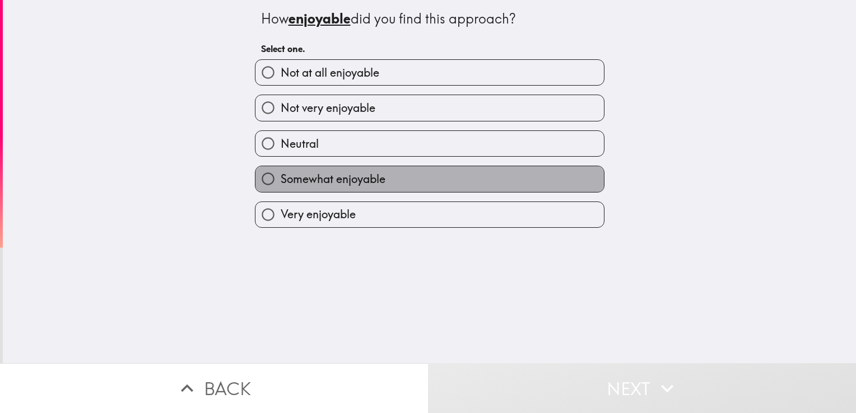
click at [455, 182] on label "Somewhat enjoyable" at bounding box center [429, 178] width 348 height 25
click at [281, 182] on input "Somewhat enjoyable" at bounding box center [267, 178] width 25 height 25
radio input "true"
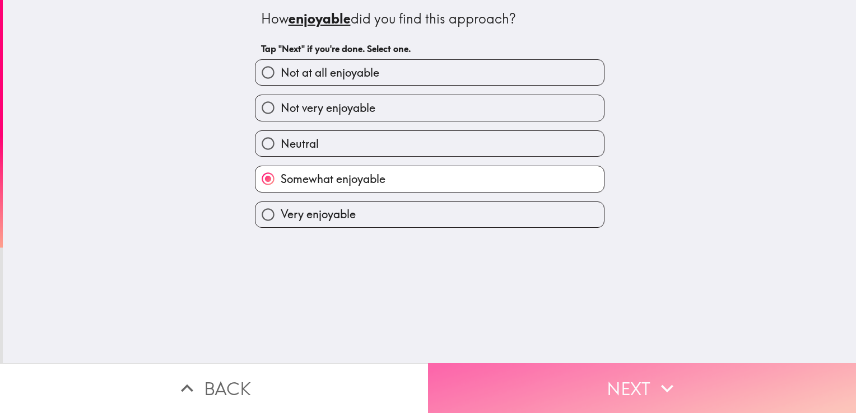
click at [589, 372] on button "Next" at bounding box center [642, 389] width 428 height 50
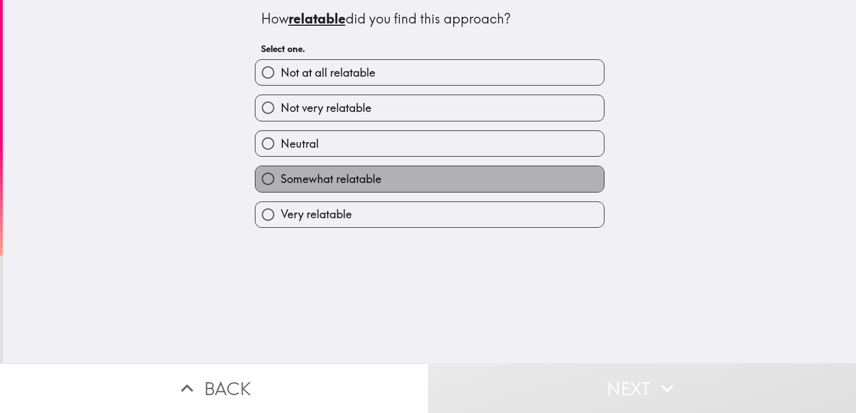
click at [439, 180] on label "Somewhat relatable" at bounding box center [429, 178] width 348 height 25
click at [281, 180] on input "Somewhat relatable" at bounding box center [267, 178] width 25 height 25
radio input "true"
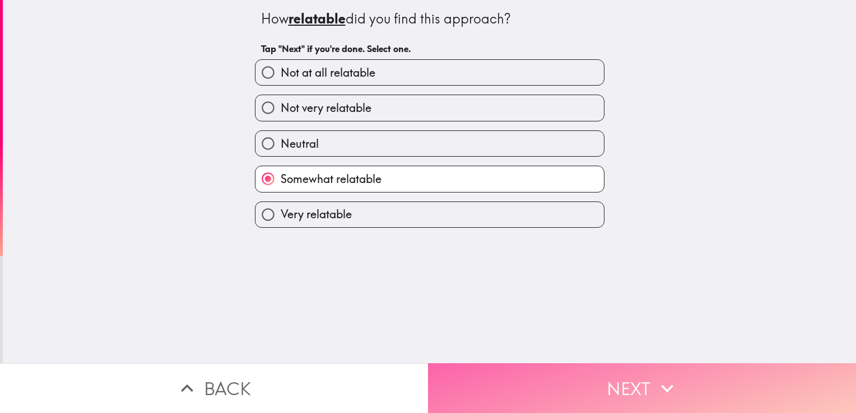
click at [588, 370] on button "Next" at bounding box center [642, 389] width 428 height 50
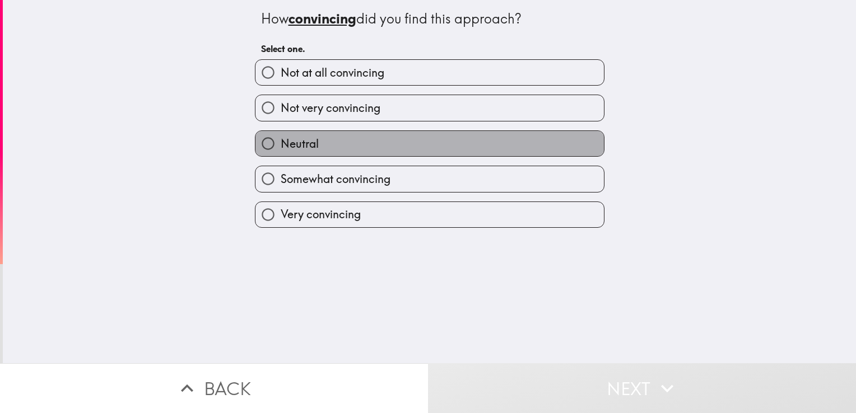
click at [413, 136] on label "Neutral" at bounding box center [429, 143] width 348 height 25
click at [281, 136] on input "Neutral" at bounding box center [267, 143] width 25 height 25
radio input "true"
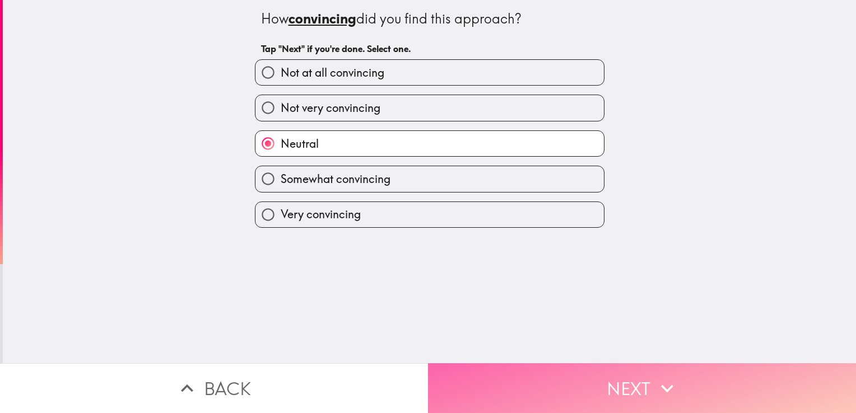
click at [594, 379] on button "Next" at bounding box center [642, 389] width 428 height 50
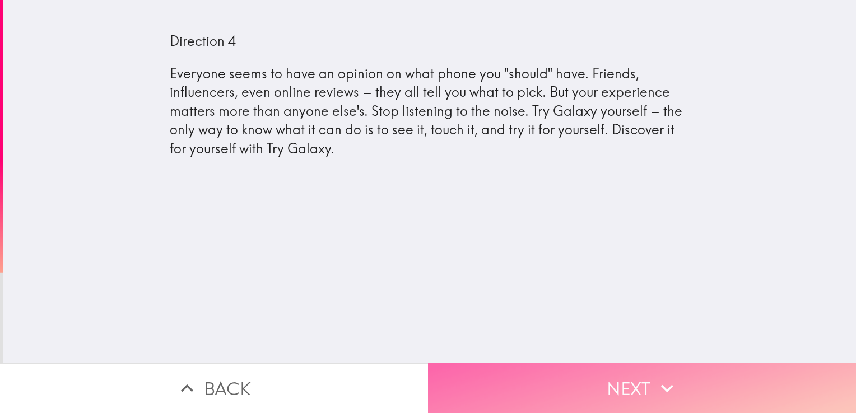
click at [589, 389] on button "Next" at bounding box center [642, 389] width 428 height 50
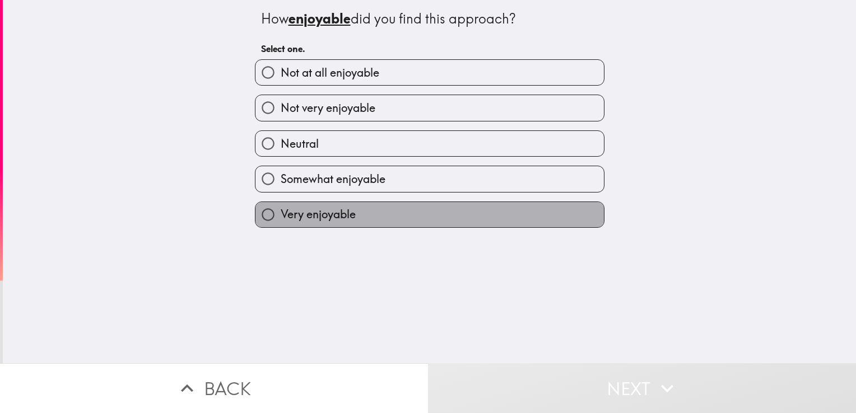
click at [461, 214] on label "Very enjoyable" at bounding box center [429, 214] width 348 height 25
click at [281, 214] on input "Very enjoyable" at bounding box center [267, 214] width 25 height 25
radio input "true"
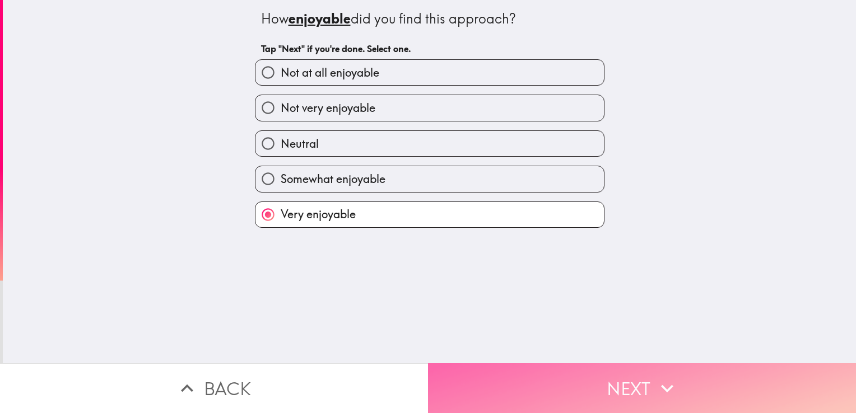
click at [599, 389] on button "Next" at bounding box center [642, 389] width 428 height 50
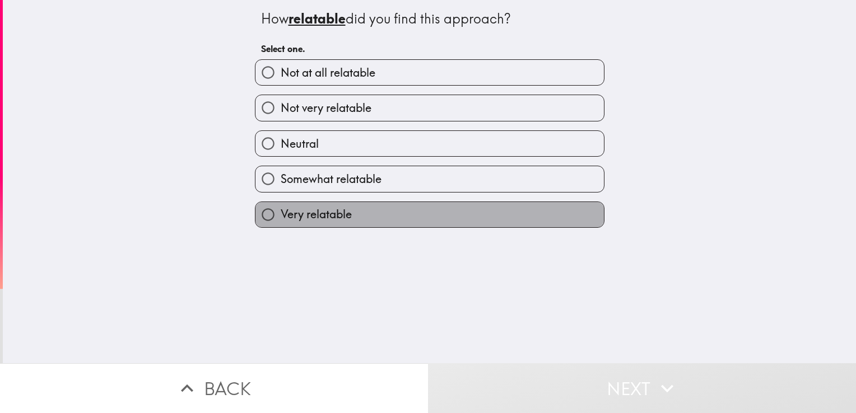
click at [474, 216] on label "Very relatable" at bounding box center [429, 214] width 348 height 25
click at [281, 216] on input "Very relatable" at bounding box center [267, 214] width 25 height 25
radio input "true"
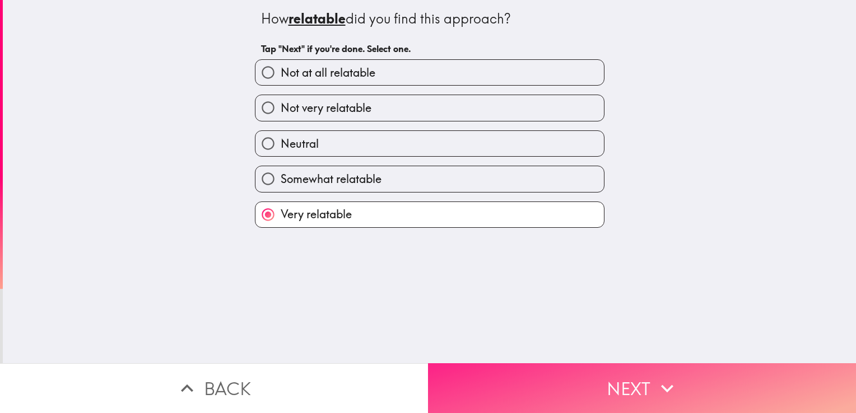
click at [575, 385] on button "Next" at bounding box center [642, 389] width 428 height 50
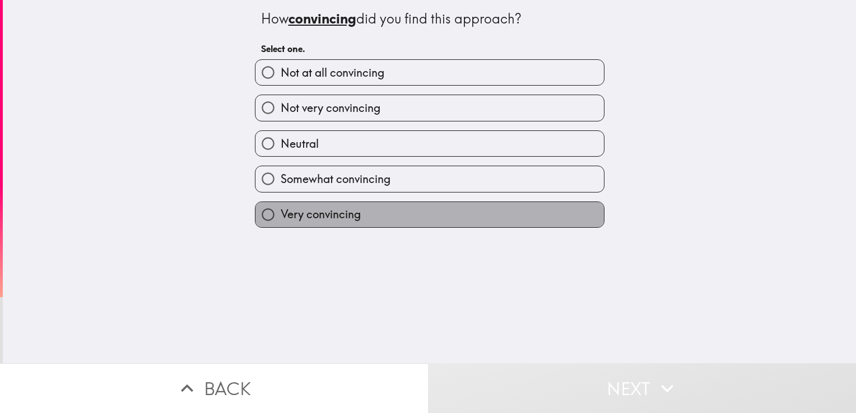
click at [444, 217] on label "Very convincing" at bounding box center [429, 214] width 348 height 25
click at [281, 217] on input "Very convincing" at bounding box center [267, 214] width 25 height 25
radio input "true"
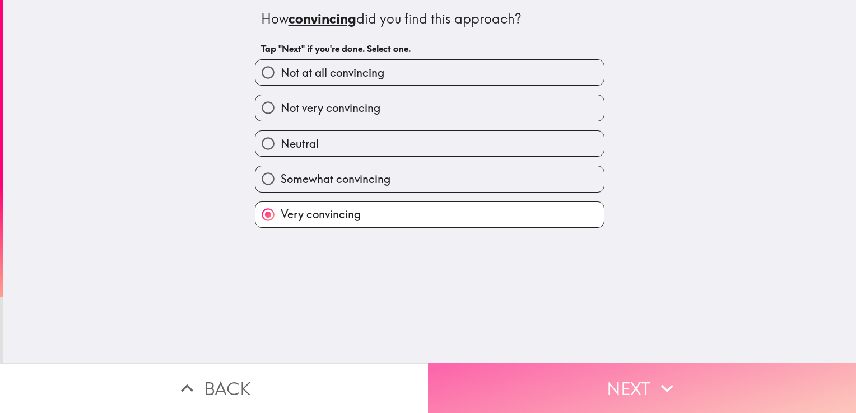
click at [576, 379] on button "Next" at bounding box center [642, 389] width 428 height 50
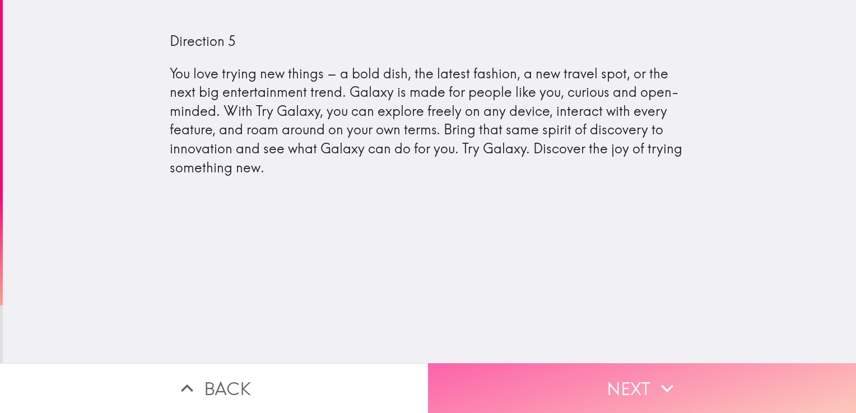
click at [531, 384] on button "Next" at bounding box center [642, 389] width 428 height 50
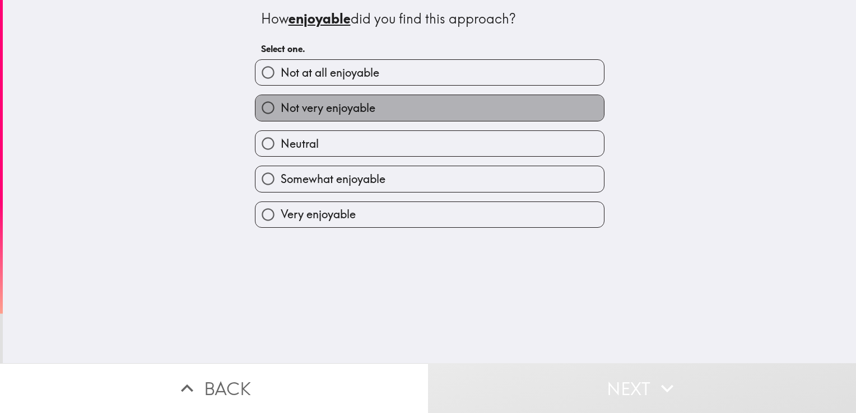
click at [389, 109] on label "Not very enjoyable" at bounding box center [429, 107] width 348 height 25
click at [281, 109] on input "Not very enjoyable" at bounding box center [267, 107] width 25 height 25
radio input "true"
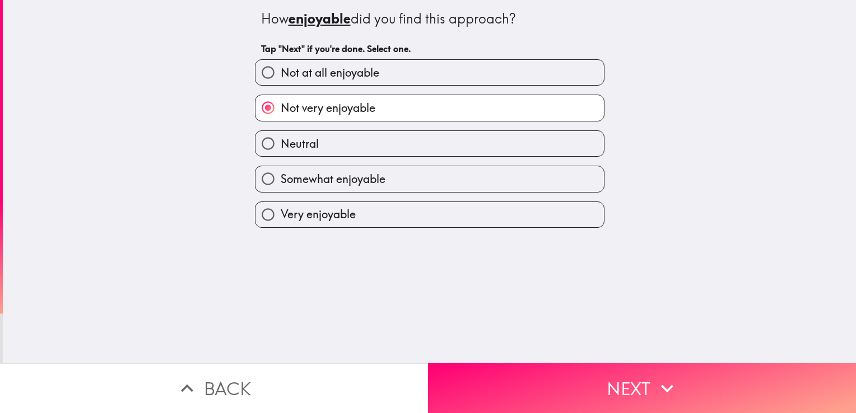
click at [351, 133] on label "Neutral" at bounding box center [429, 143] width 348 height 25
click at [281, 133] on input "Neutral" at bounding box center [267, 143] width 25 height 25
radio input "true"
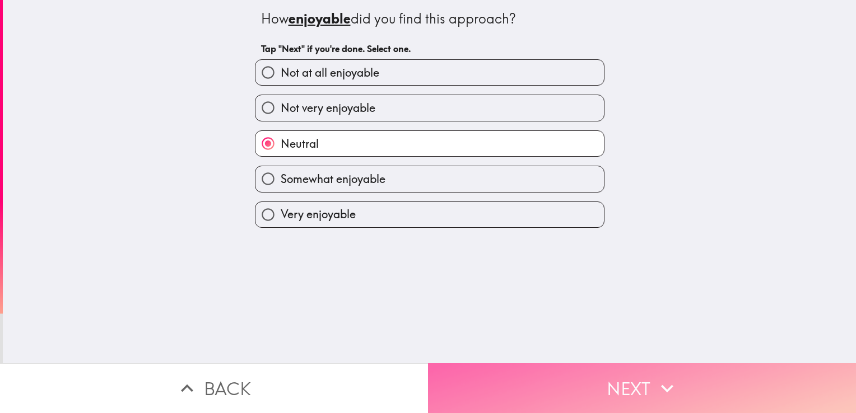
click at [580, 366] on button "Next" at bounding box center [642, 389] width 428 height 50
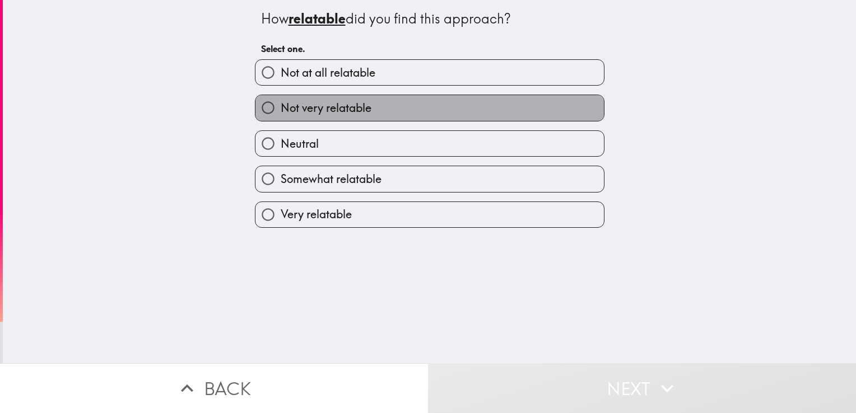
click at [398, 114] on label "Not very relatable" at bounding box center [429, 107] width 348 height 25
click at [281, 114] on input "Not very relatable" at bounding box center [267, 107] width 25 height 25
radio input "true"
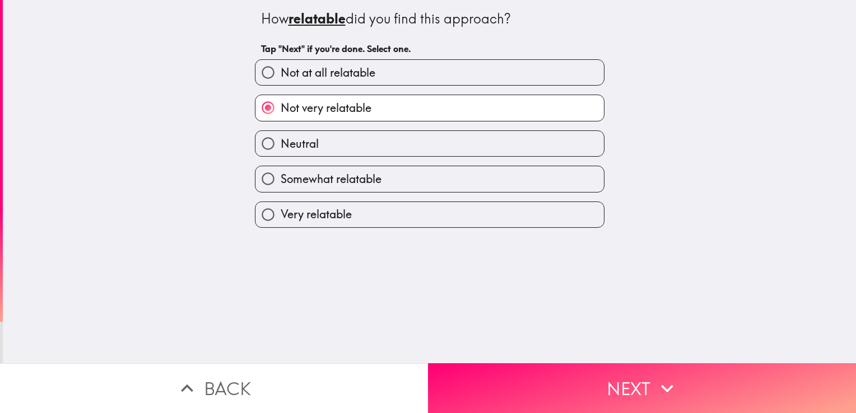
click at [385, 75] on label "Not at all relatable" at bounding box center [429, 72] width 348 height 25
click at [281, 75] on input "Not at all relatable" at bounding box center [267, 72] width 25 height 25
radio input "true"
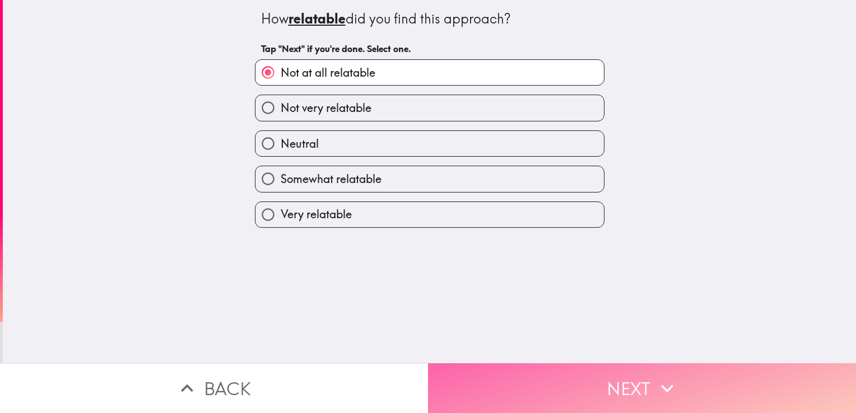
click at [558, 365] on button "Next" at bounding box center [642, 389] width 428 height 50
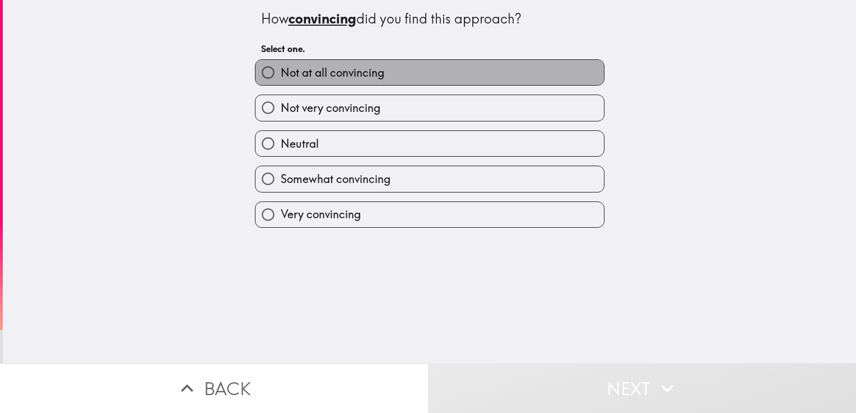
click at [392, 71] on label "Not at all convincing" at bounding box center [429, 72] width 348 height 25
click at [281, 71] on input "Not at all convincing" at bounding box center [267, 72] width 25 height 25
radio input "true"
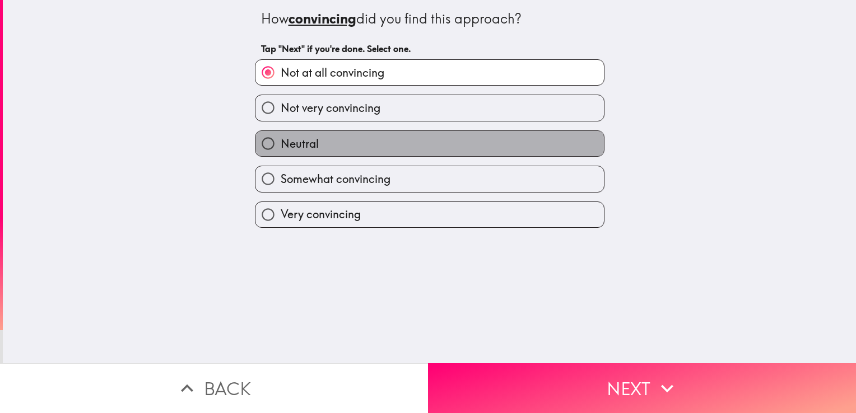
click at [379, 141] on label "Neutral" at bounding box center [429, 143] width 348 height 25
click at [281, 141] on input "Neutral" at bounding box center [267, 143] width 25 height 25
radio input "true"
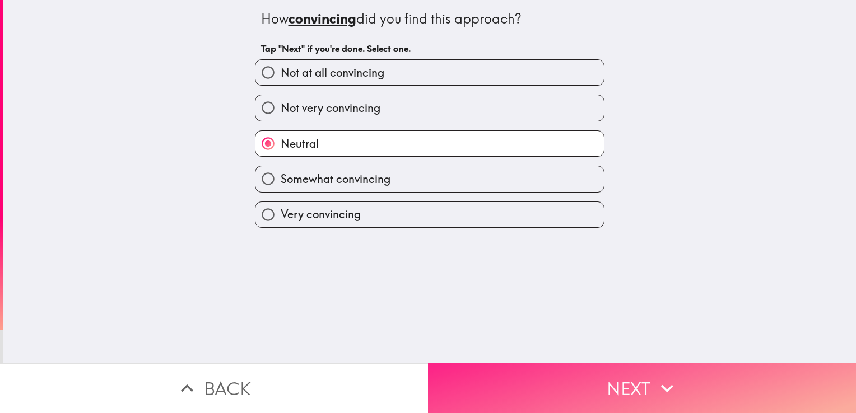
click at [565, 367] on button "Next" at bounding box center [642, 389] width 428 height 50
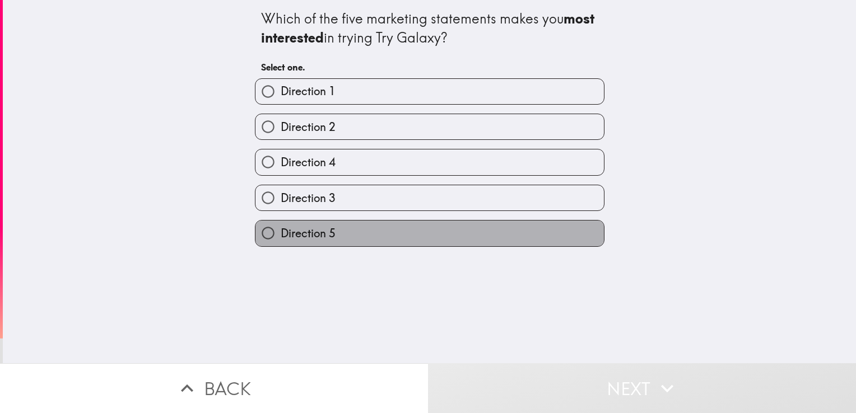
click at [421, 232] on label "Direction 5" at bounding box center [429, 233] width 348 height 25
click at [281, 232] on input "Direction 5" at bounding box center [267, 233] width 25 height 25
radio input "true"
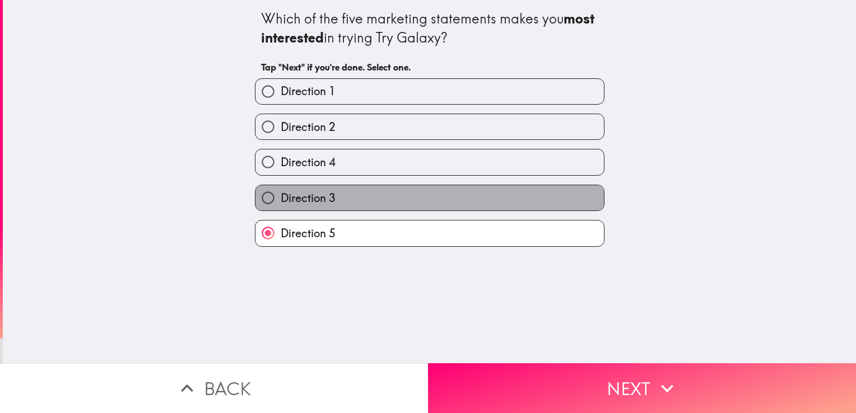
click at [406, 195] on label "Direction 3" at bounding box center [429, 197] width 348 height 25
click at [281, 195] on input "Direction 3" at bounding box center [267, 197] width 25 height 25
radio input "true"
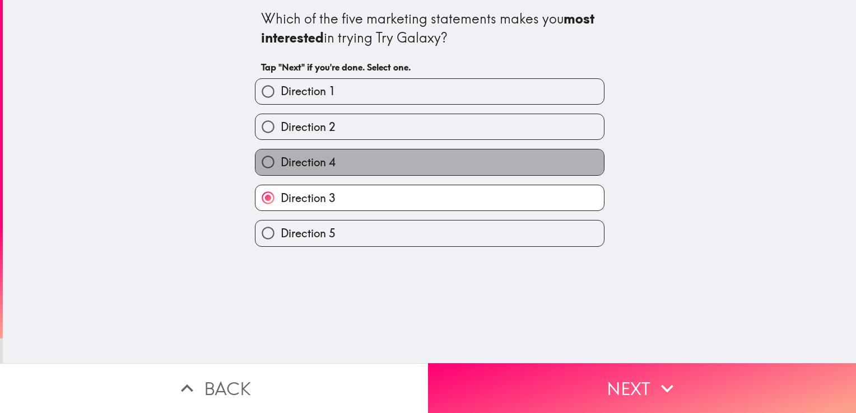
click at [392, 157] on label "Direction 4" at bounding box center [429, 162] width 348 height 25
click at [281, 157] on input "Direction 4" at bounding box center [267, 162] width 25 height 25
radio input "true"
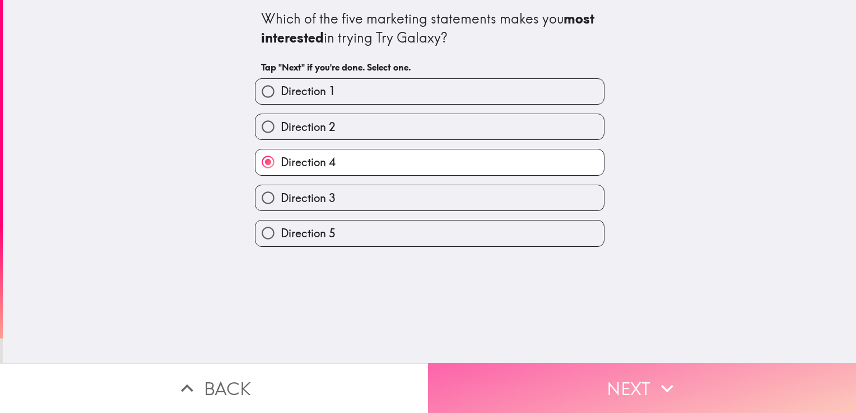
click at [578, 382] on button "Next" at bounding box center [642, 389] width 428 height 50
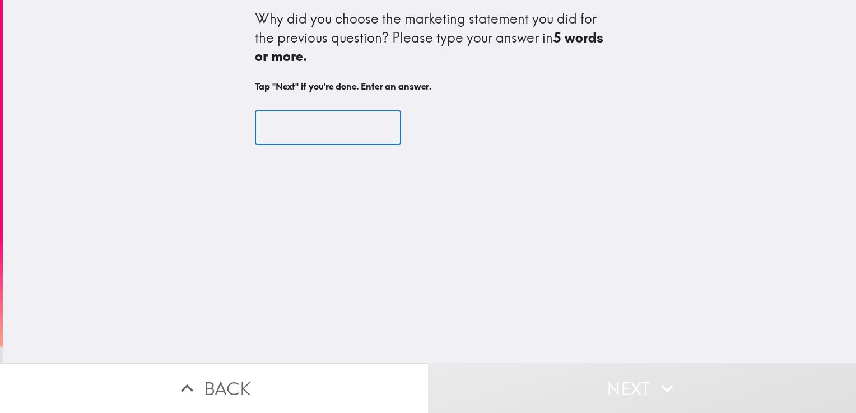
click at [273, 120] on input "text" at bounding box center [328, 127] width 146 height 35
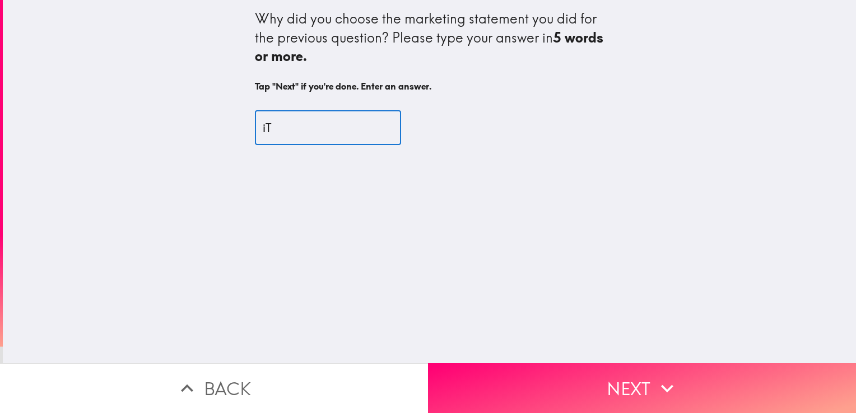
type input "i"
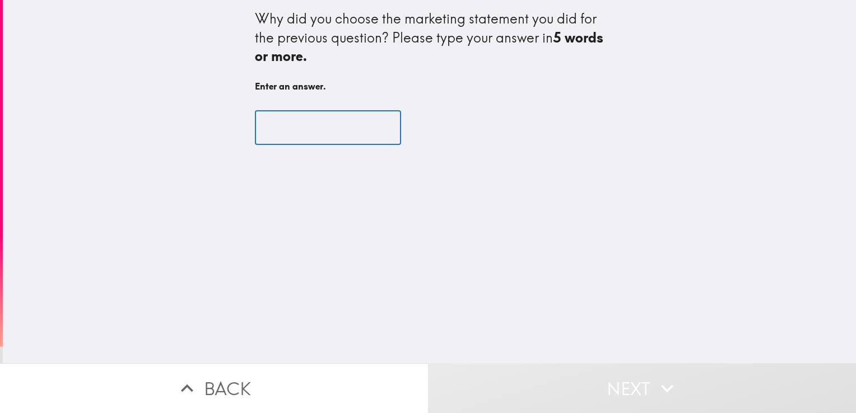
type input "i"
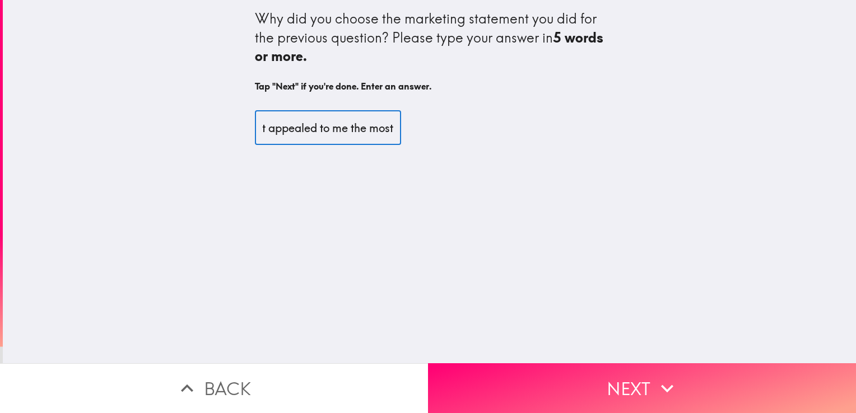
scroll to position [0, 13]
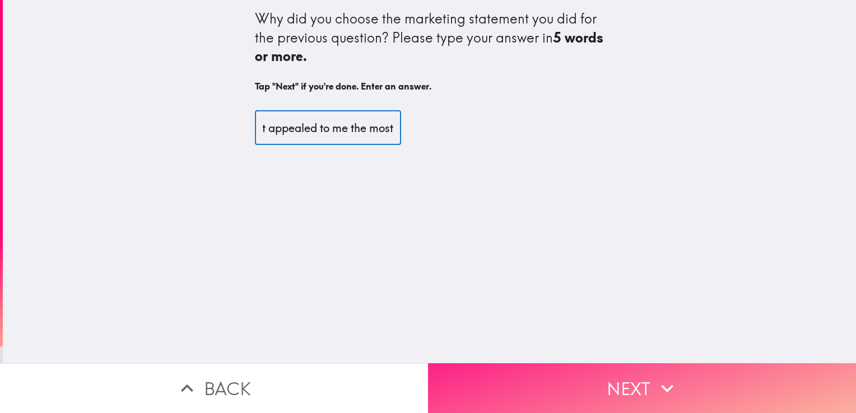
type input "It appealed to me the most"
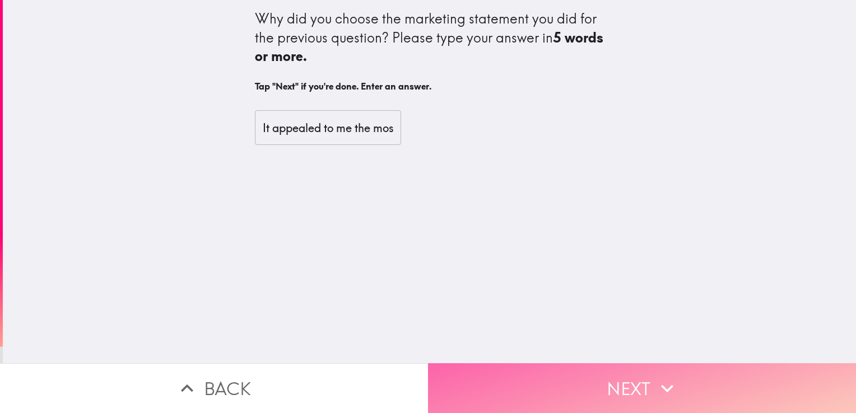
click at [533, 391] on button "Next" at bounding box center [642, 389] width 428 height 50
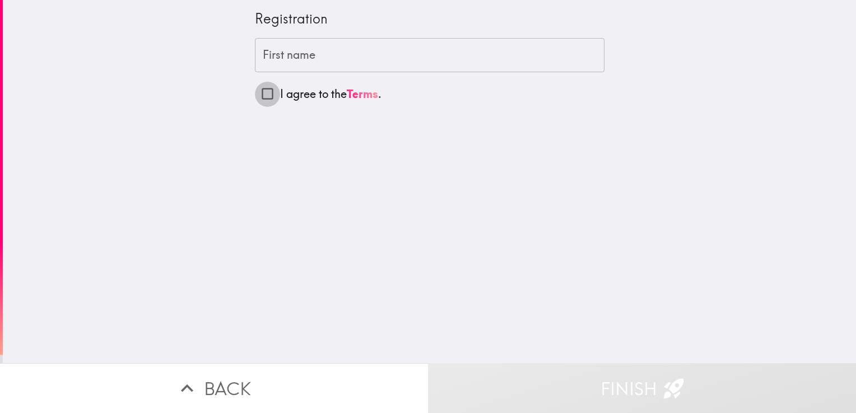
click at [255, 95] on input "I agree to the Terms ." at bounding box center [267, 93] width 25 height 25
checkbox input "true"
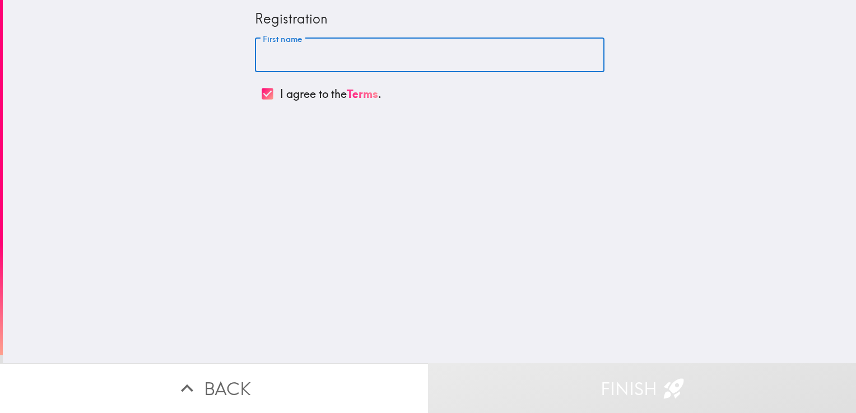
click at [255, 59] on input "First name" at bounding box center [430, 55] width 350 height 35
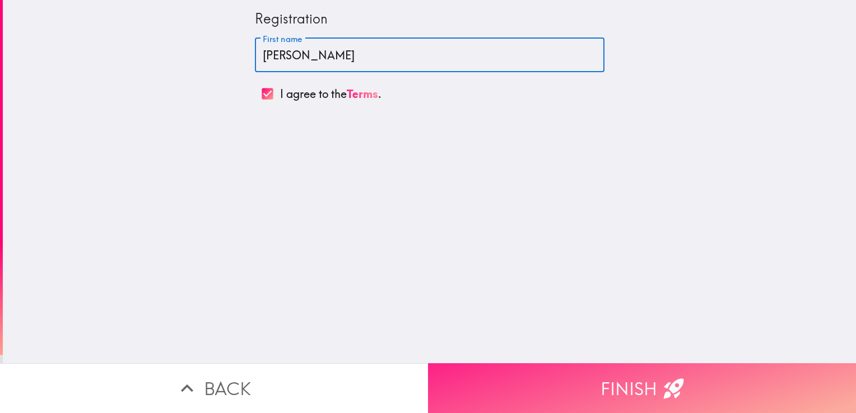
type input "[PERSON_NAME]"
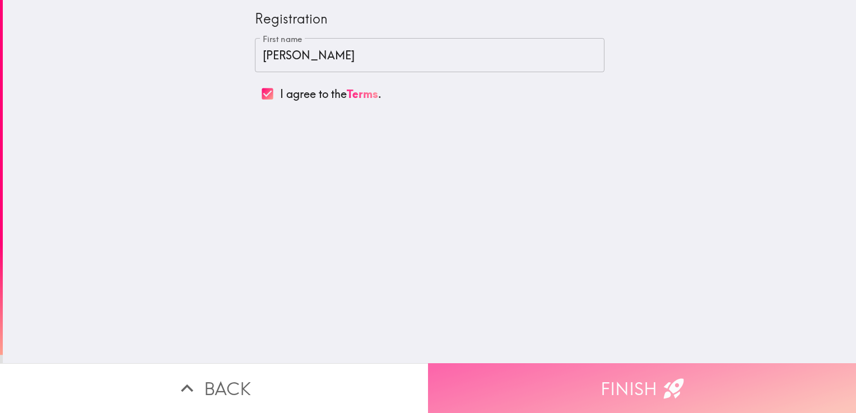
click at [584, 372] on button "Finish" at bounding box center [642, 389] width 428 height 50
